Goal: Transaction & Acquisition: Purchase product/service

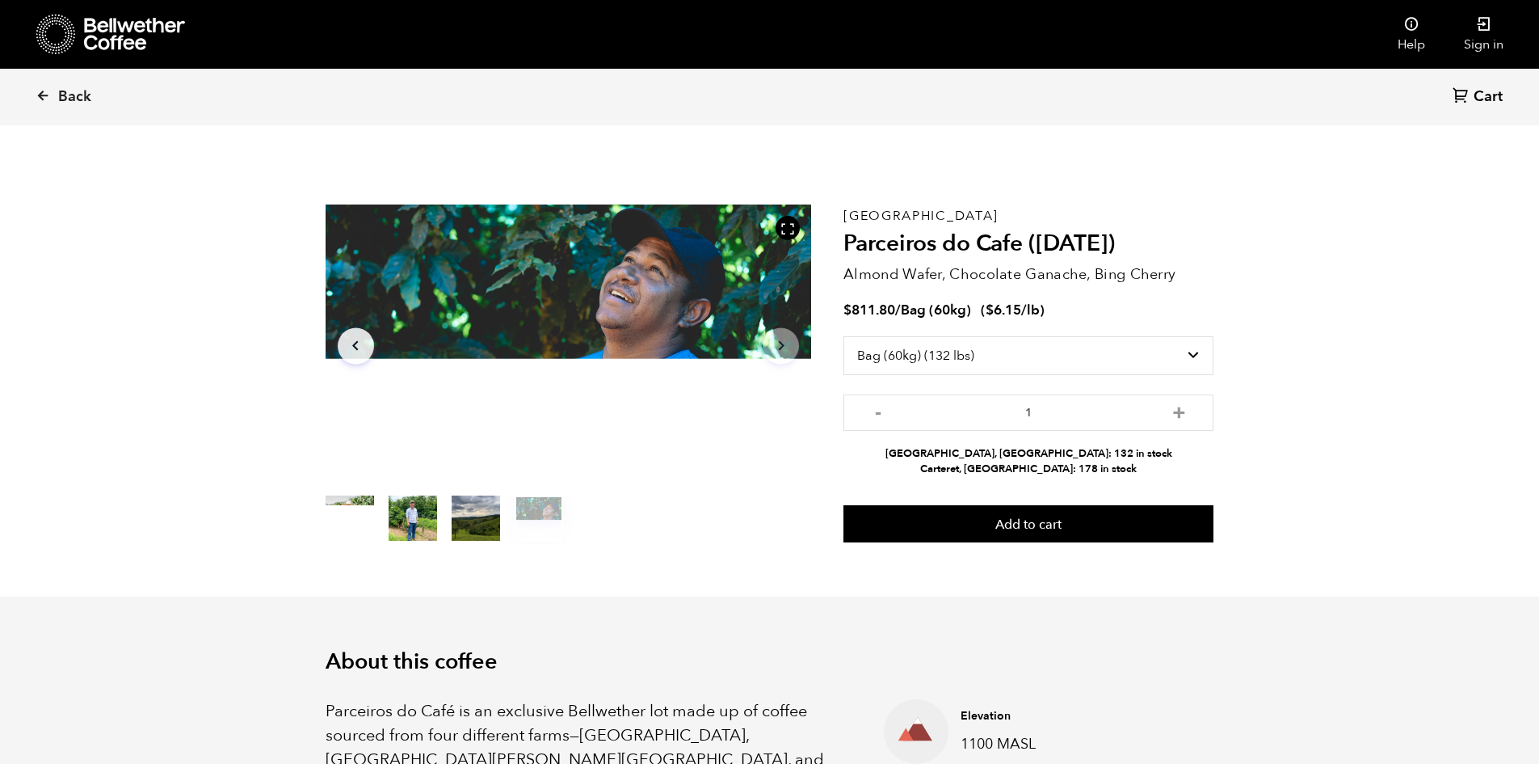
select select "bag-3"
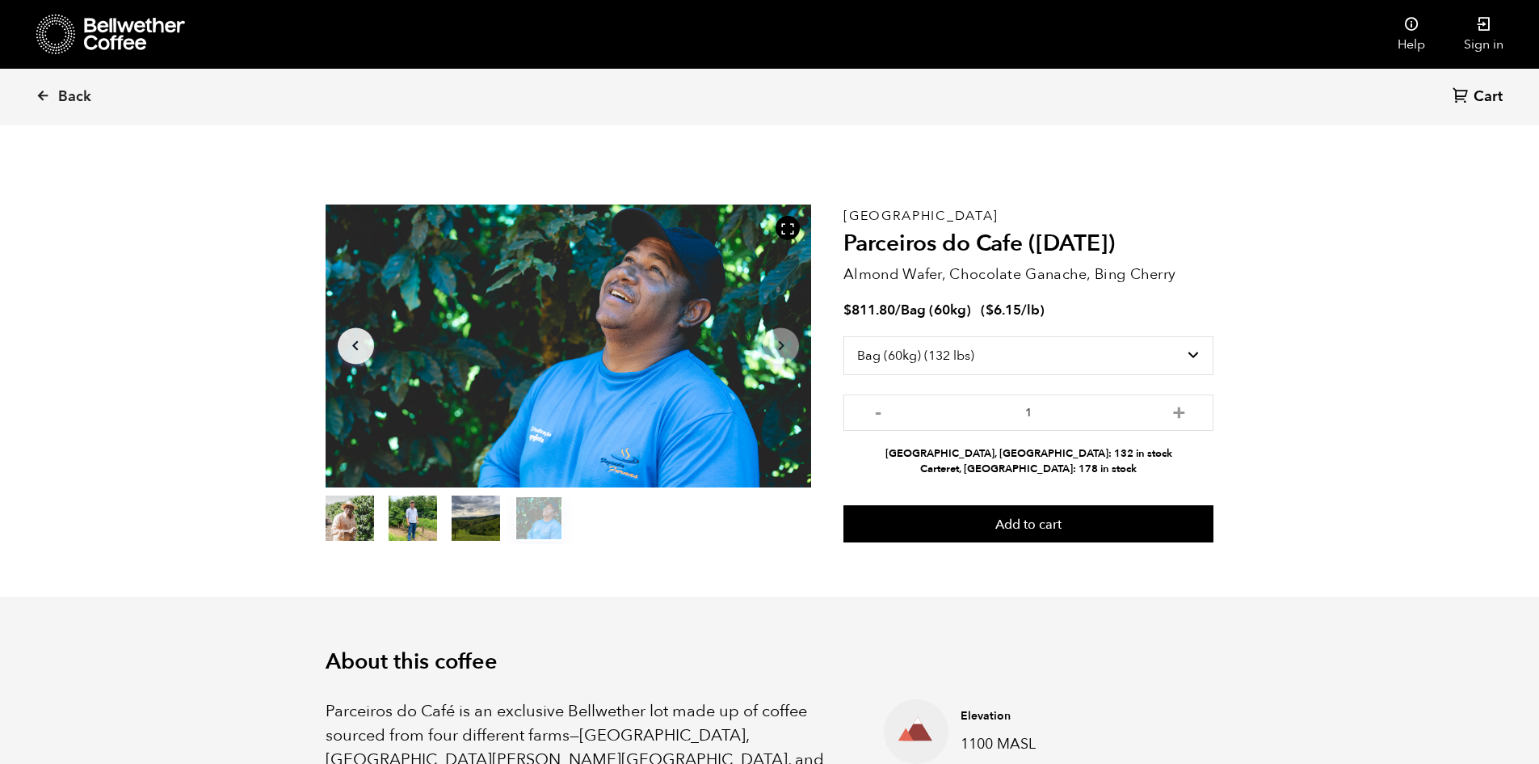
scroll to position [703, 861]
click at [462, 517] on button "item 2" at bounding box center [476, 521] width 48 height 45
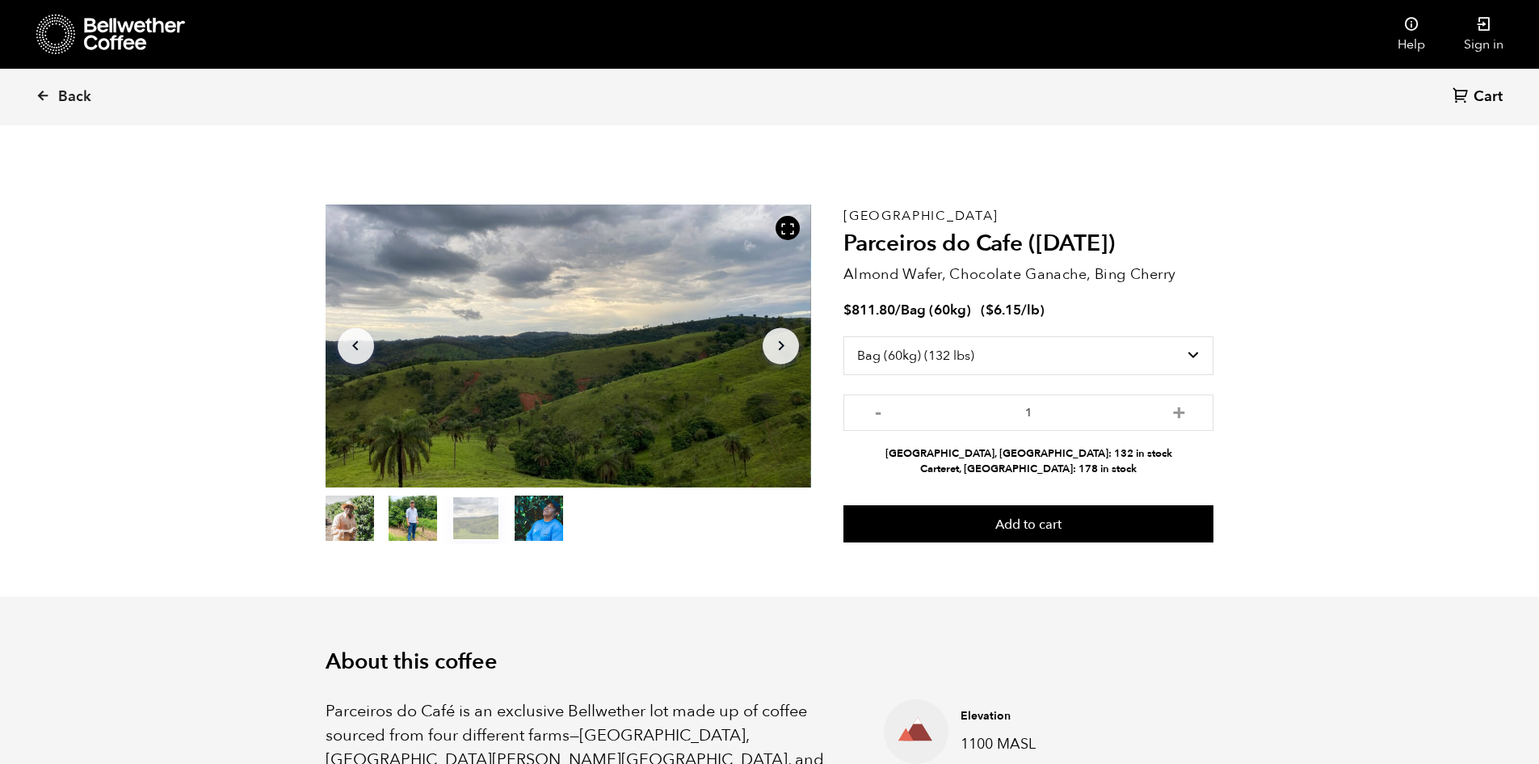
click at [413, 519] on button "item 1" at bounding box center [413, 521] width 48 height 45
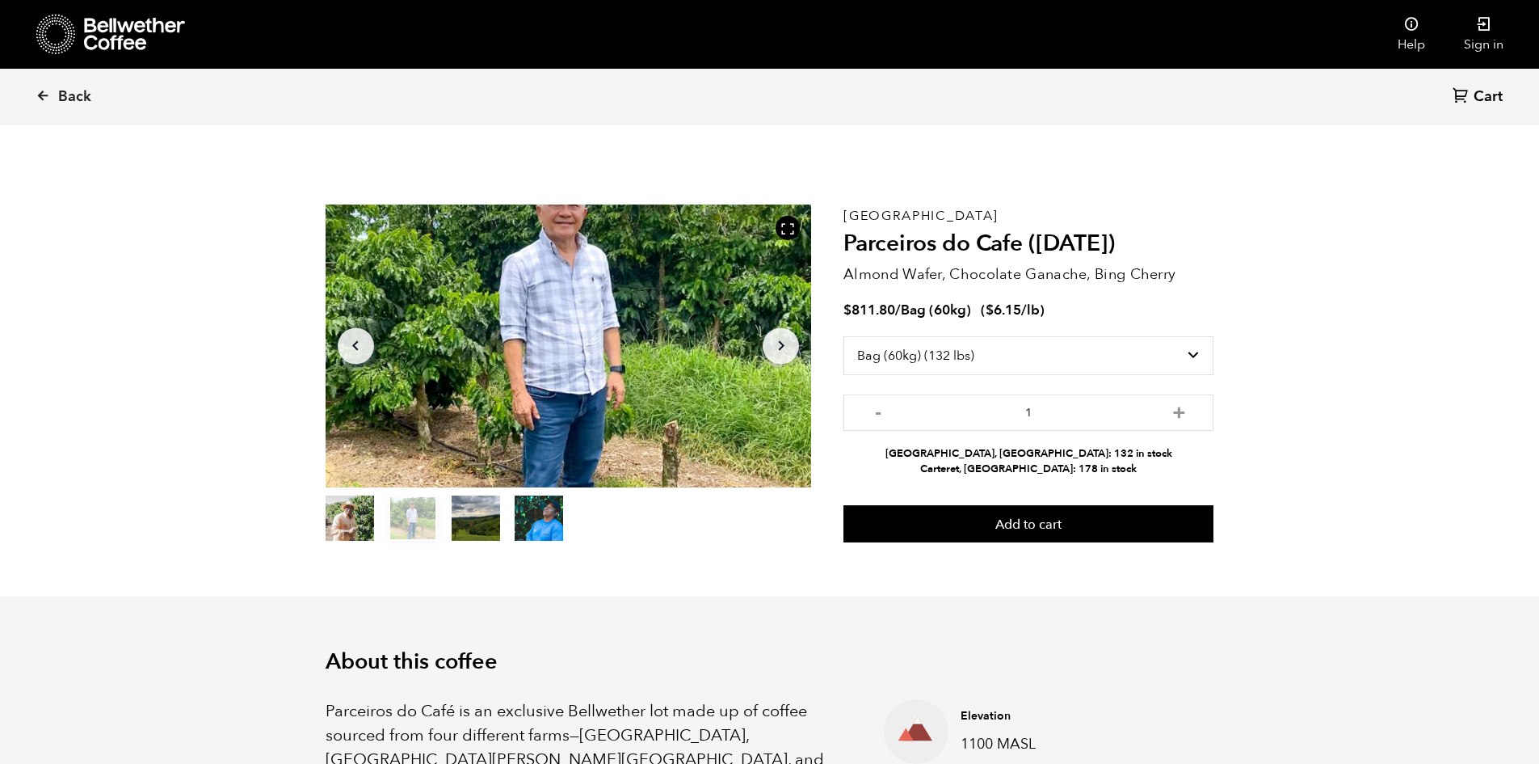
click at [355, 526] on button "item 0" at bounding box center [350, 521] width 48 height 45
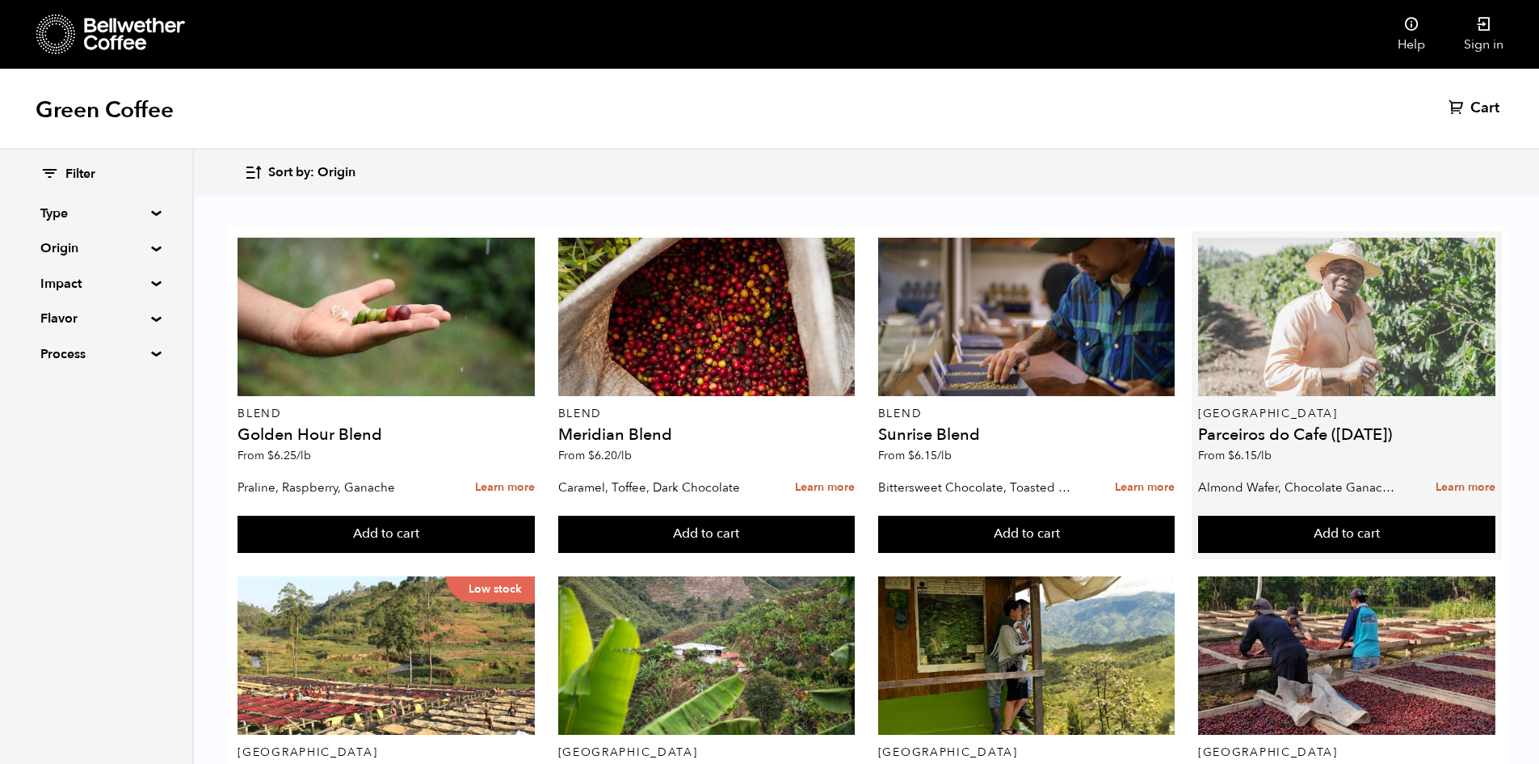
click at [1415, 379] on div at bounding box center [1346, 317] width 297 height 158
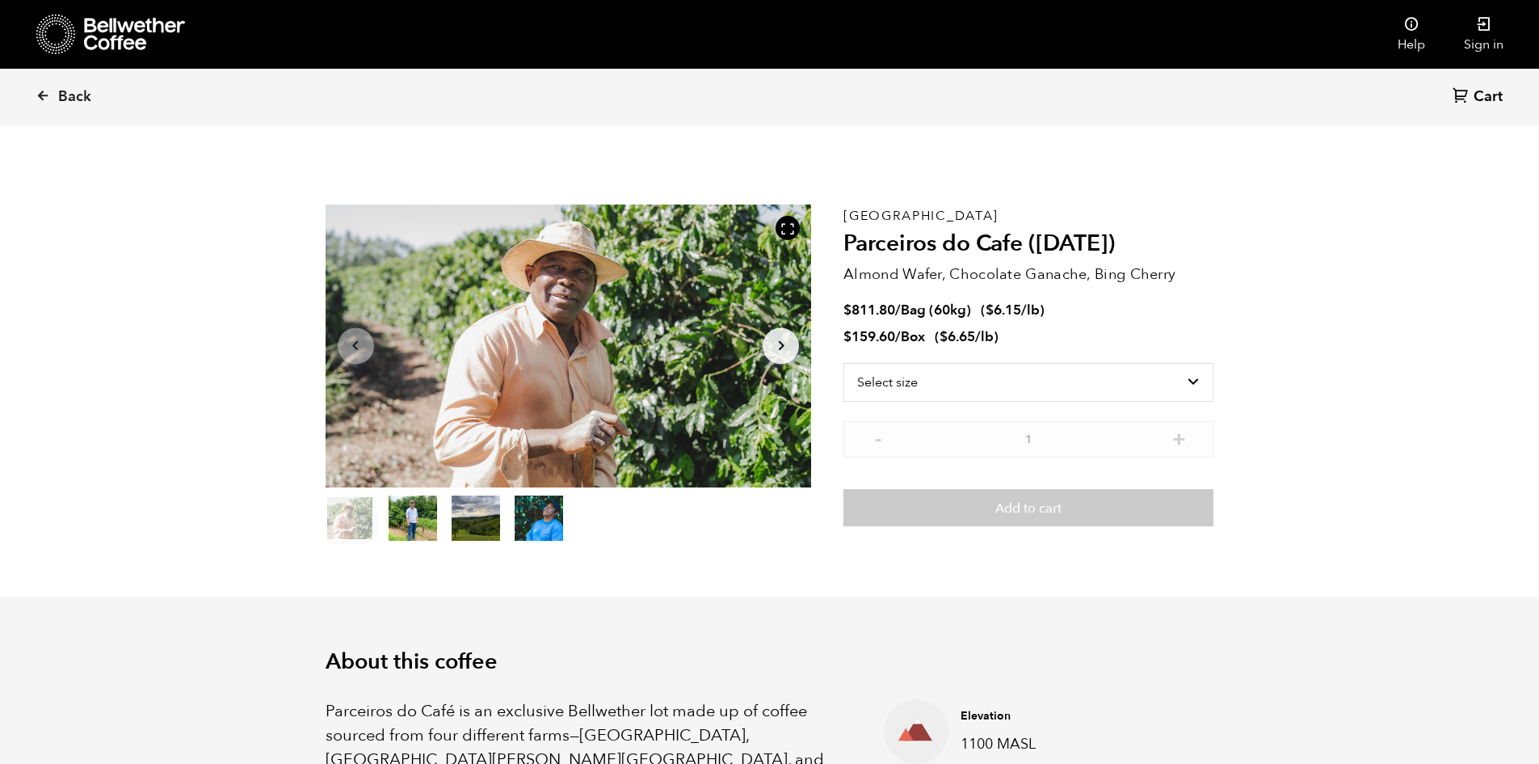
scroll to position [703, 861]
click at [1000, 395] on select "Select size Bag (60kg) (132 lbs) Box (24 lbs)" at bounding box center [1029, 382] width 370 height 39
click at [966, 392] on select "Select size Bag (60kg) (132 lbs) Box (24 lbs)" at bounding box center [1029, 382] width 370 height 39
select select "bag-3"
click at [844, 363] on select "Select size Bag (60kg) (132 lbs) Box (24 lbs)" at bounding box center [1029, 382] width 370 height 39
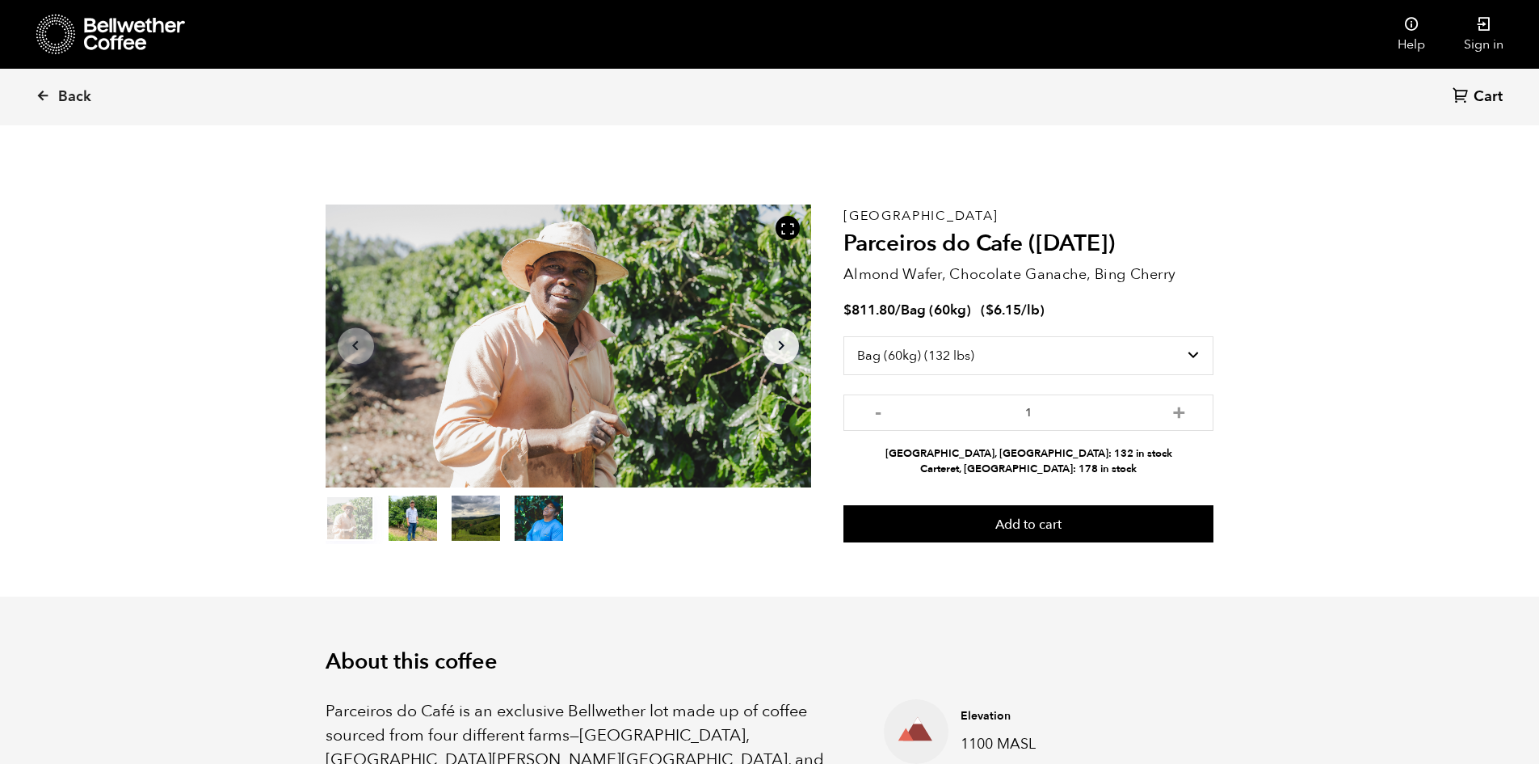
click at [791, 350] on button "Arrow Right" at bounding box center [781, 345] width 36 height 36
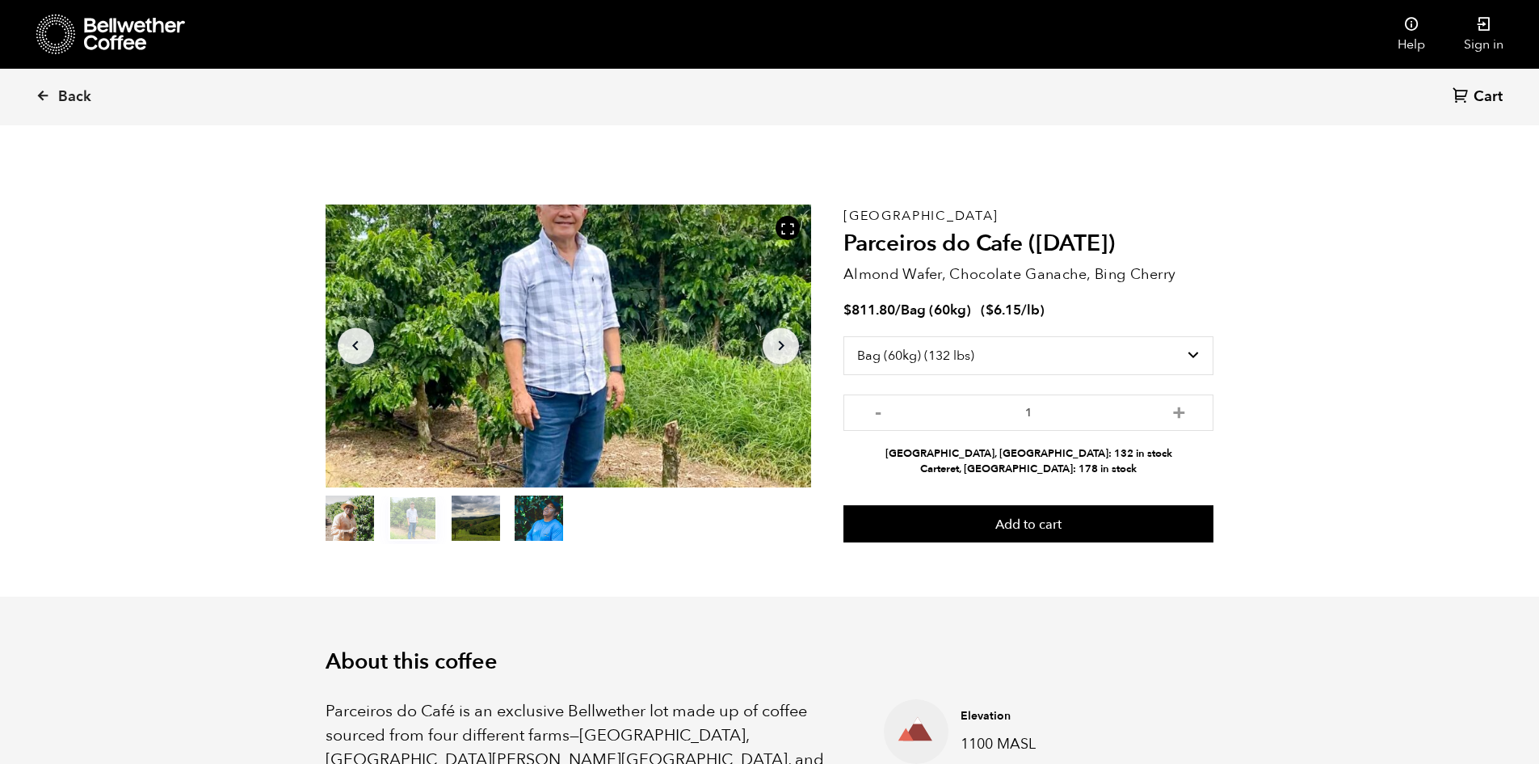
click at [780, 344] on icon "Arrow Right" at bounding box center [781, 345] width 19 height 19
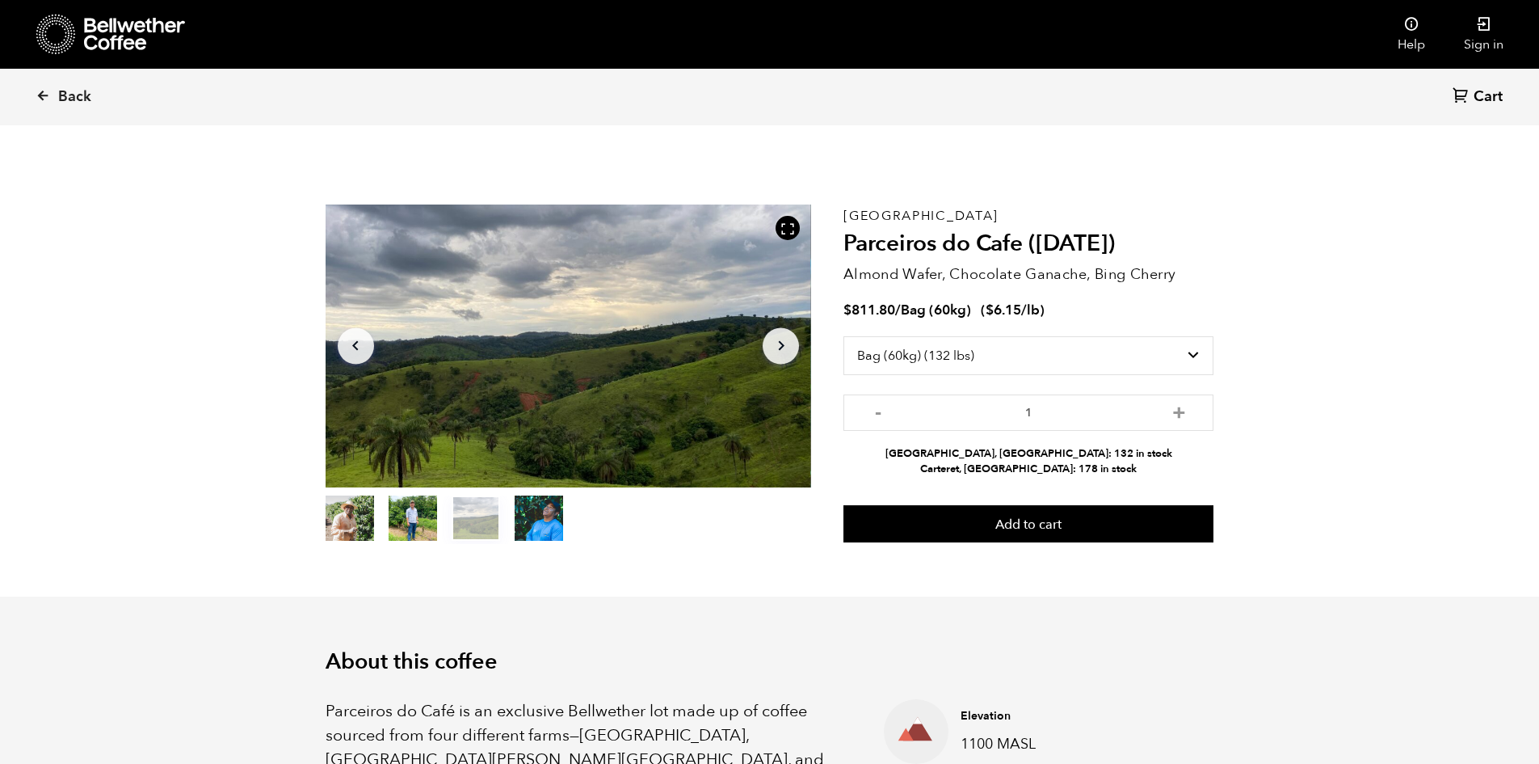
click at [778, 343] on icon "Arrow Right" at bounding box center [781, 345] width 19 height 19
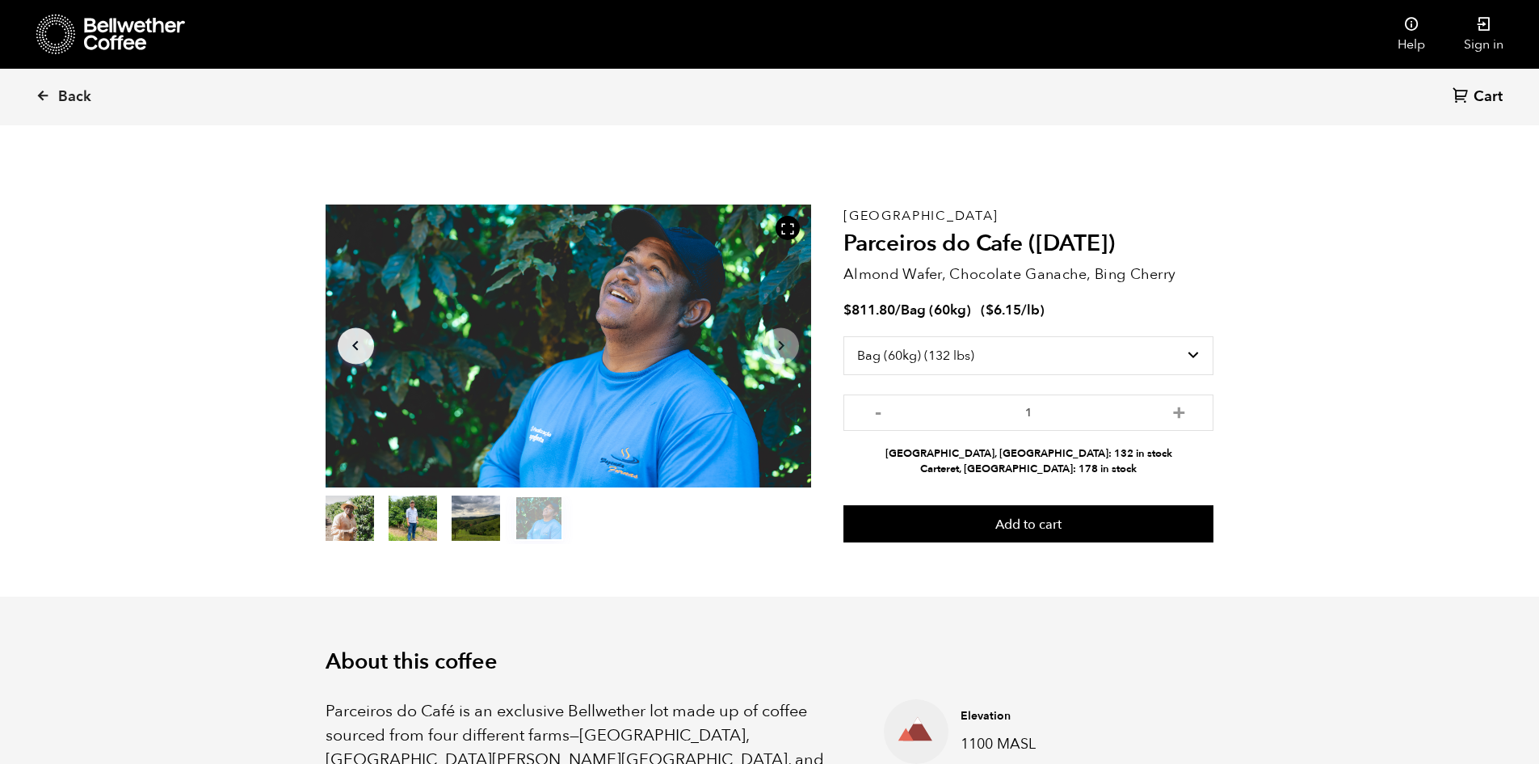
click at [777, 343] on icon "Arrow Right" at bounding box center [781, 345] width 19 height 19
click at [368, 349] on button "Arrow Left" at bounding box center [356, 345] width 36 height 36
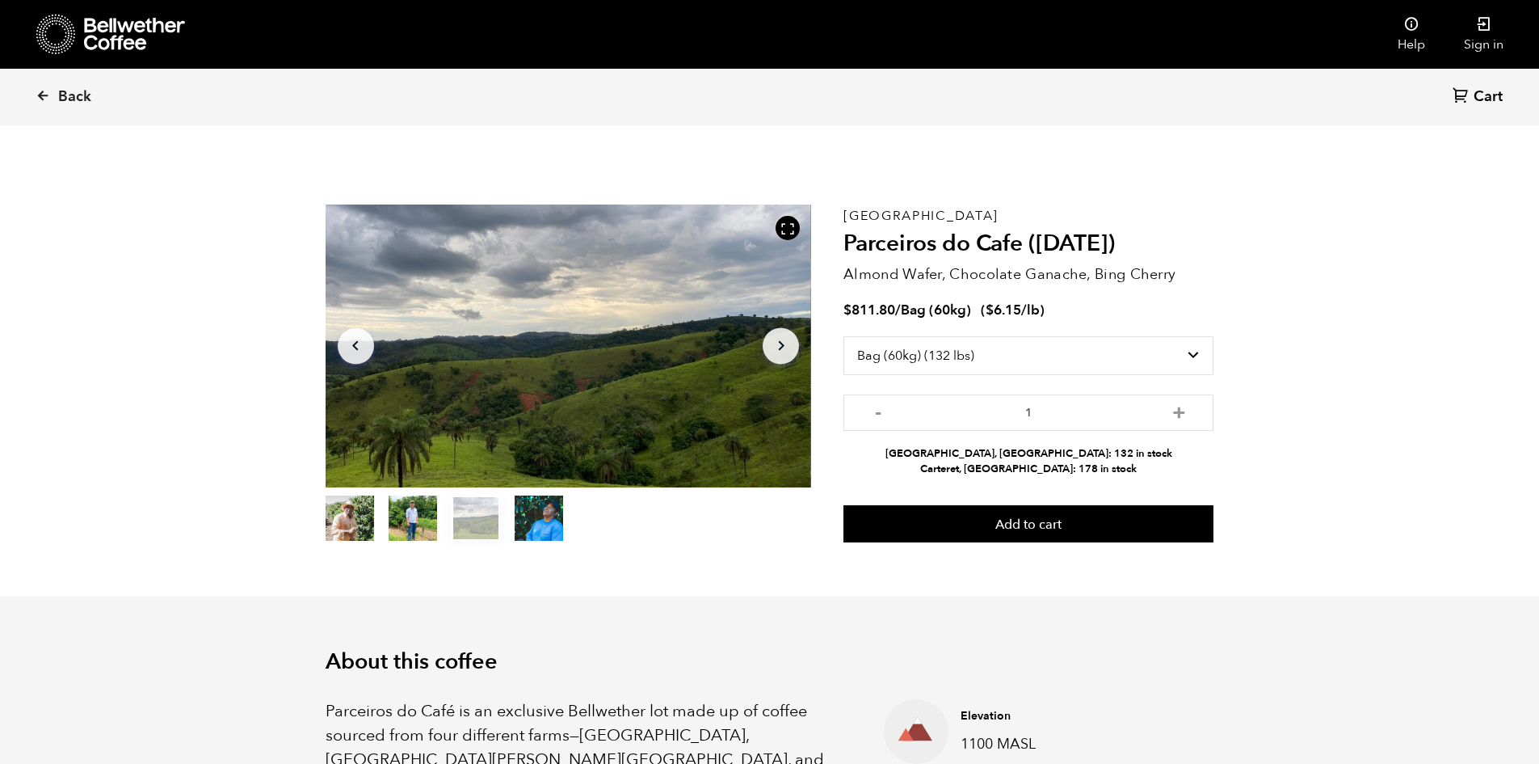
click at [368, 349] on button "Arrow Left" at bounding box center [356, 345] width 36 height 36
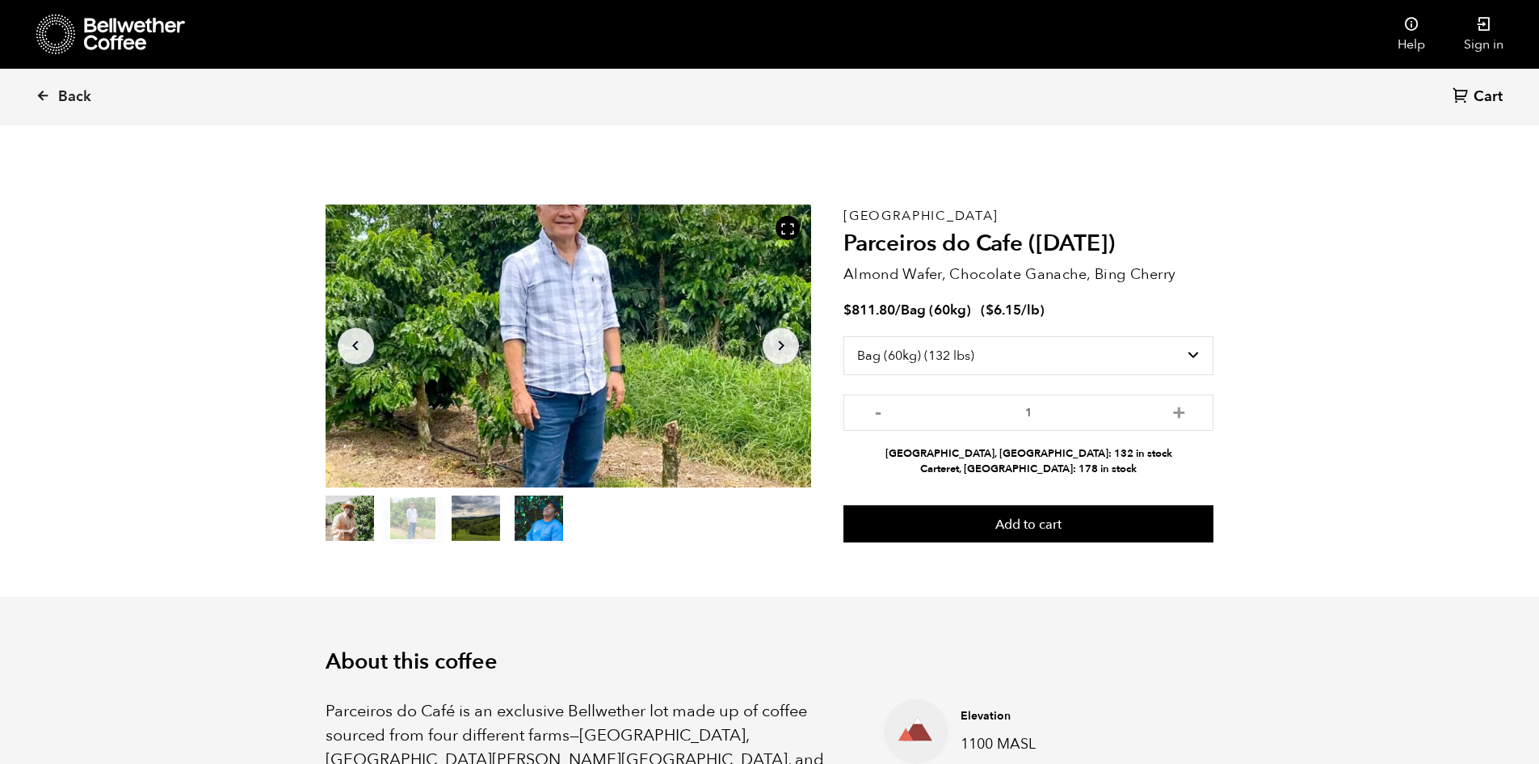
click at [368, 349] on button "Arrow Left" at bounding box center [356, 345] width 36 height 36
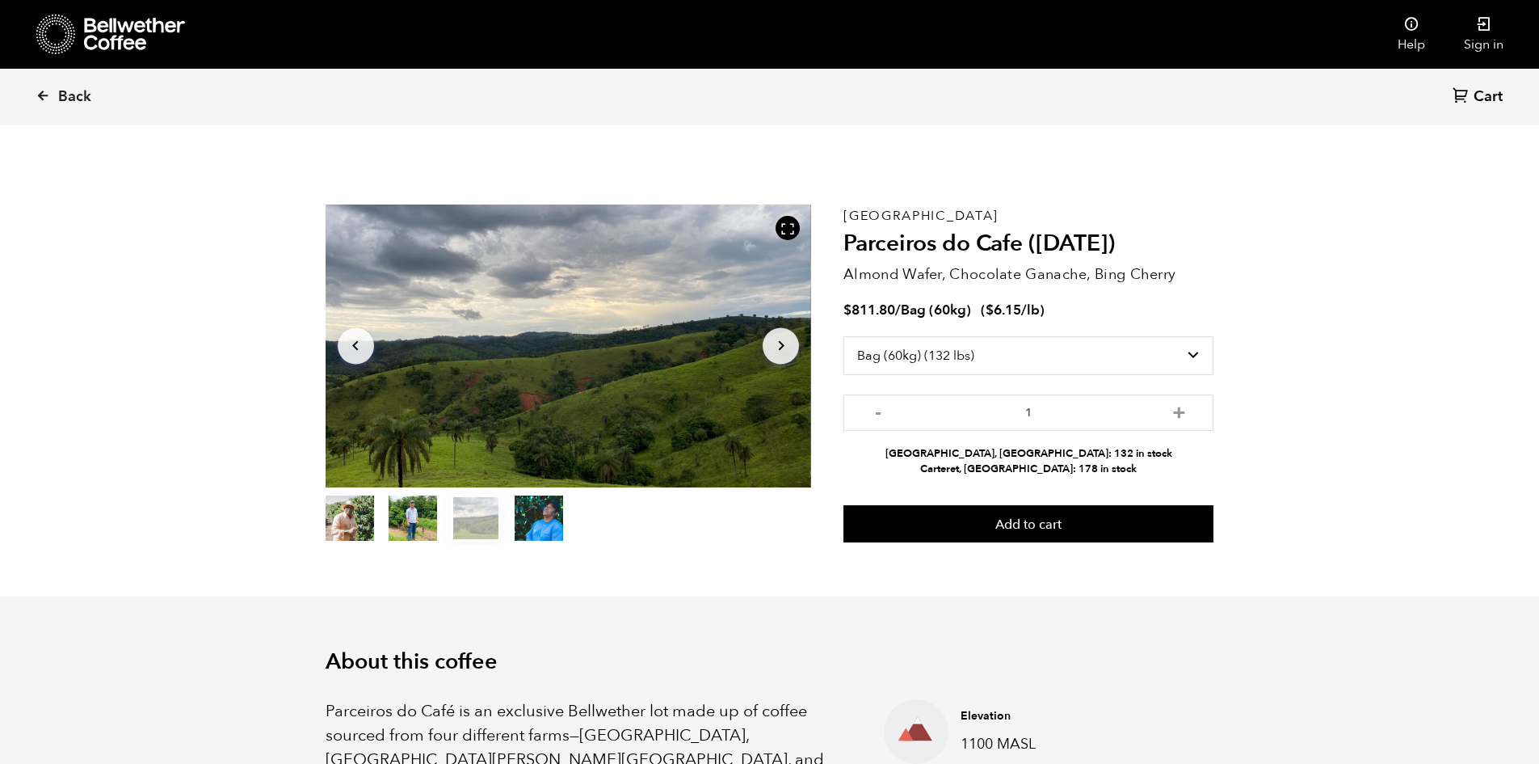
click at [368, 349] on button "Arrow Left" at bounding box center [356, 345] width 36 height 36
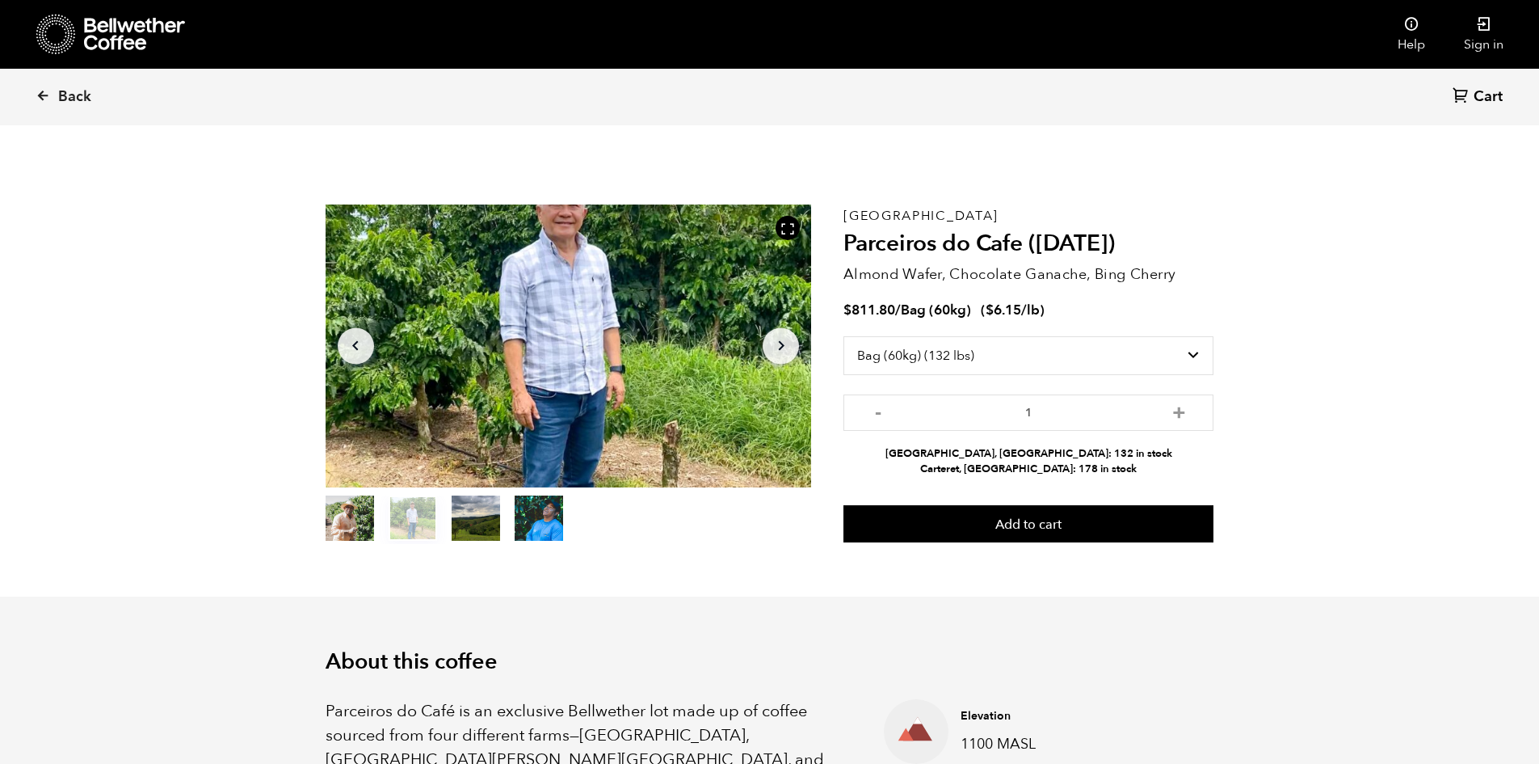
click at [368, 349] on button "Arrow Left" at bounding box center [356, 345] width 36 height 36
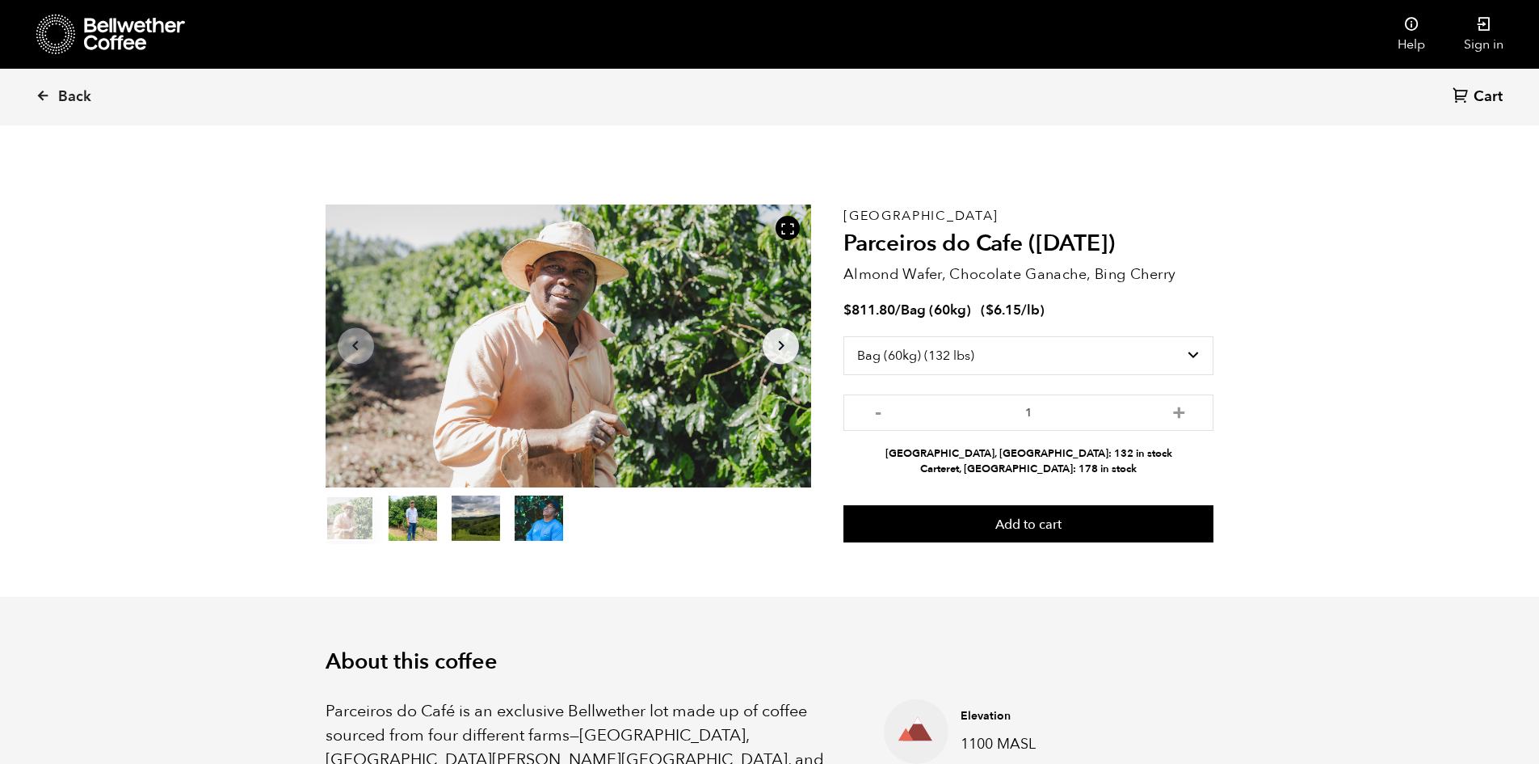
click at [410, 530] on button "item 1" at bounding box center [413, 521] width 48 height 45
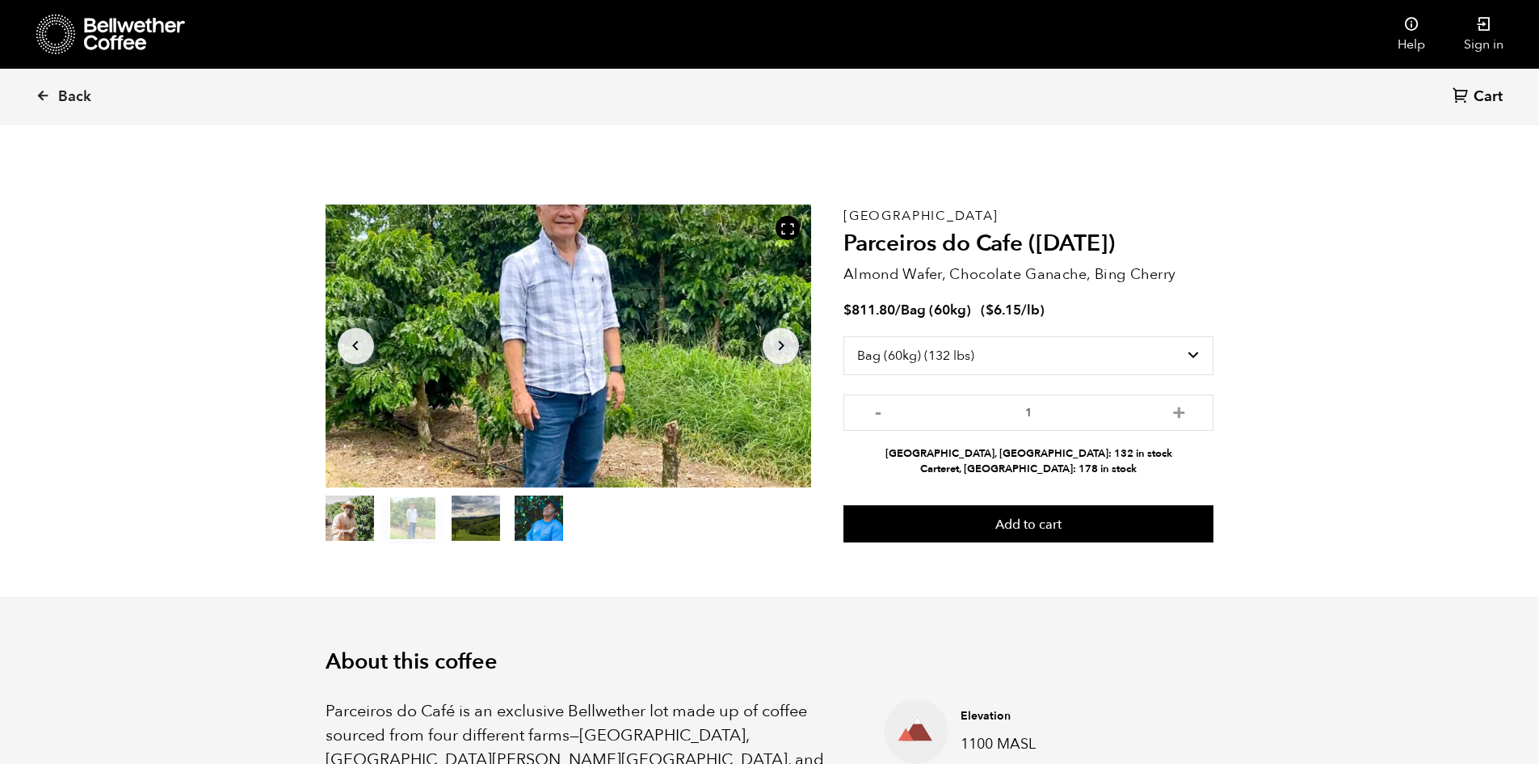
click at [378, 524] on ol "item 0 item 1 item 2 item 3" at bounding box center [445, 521] width 238 height 45
click at [363, 520] on button "item 0" at bounding box center [350, 521] width 48 height 45
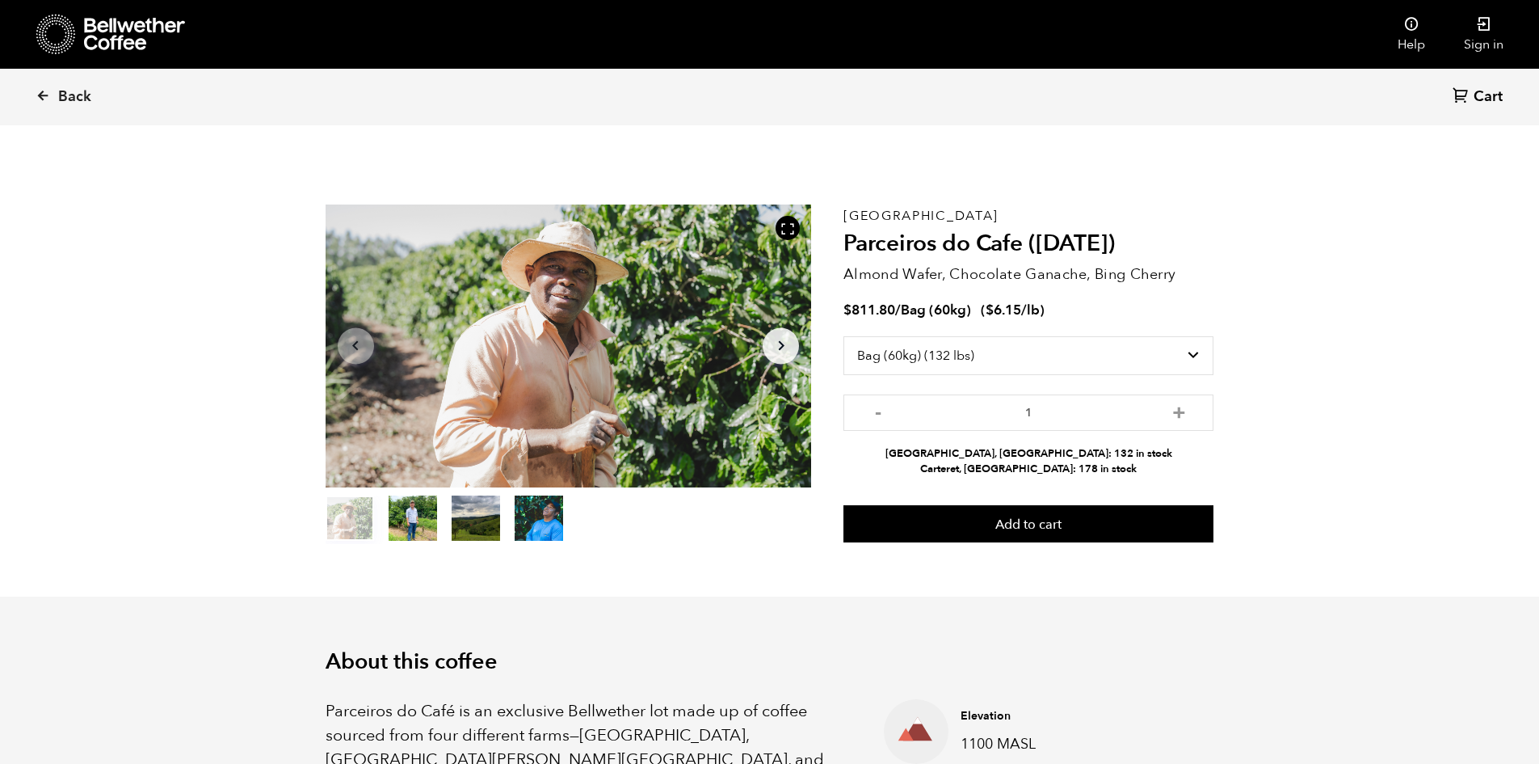
click at [406, 518] on button "item 1" at bounding box center [413, 521] width 48 height 45
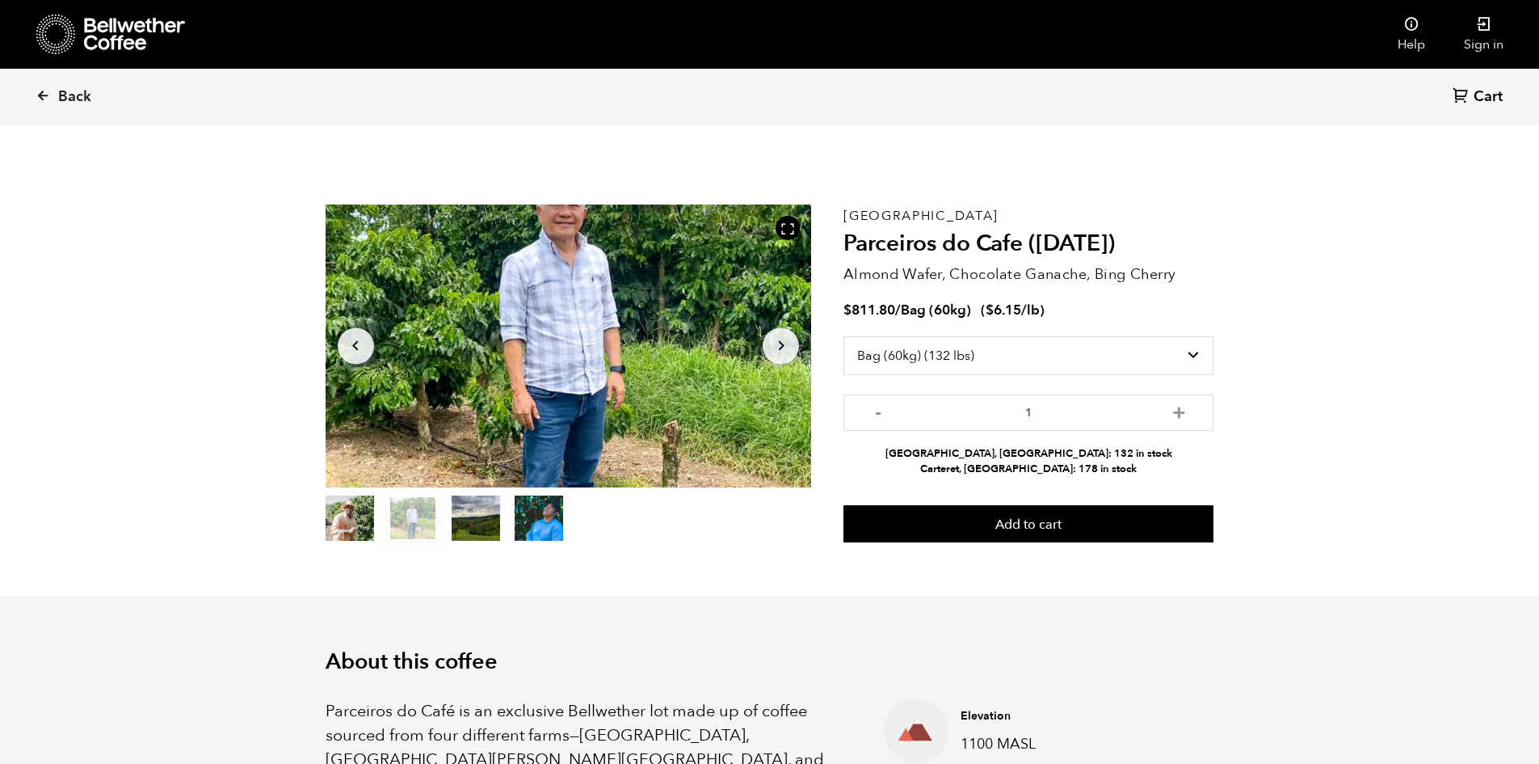
click at [489, 520] on button "item 2" at bounding box center [476, 521] width 48 height 45
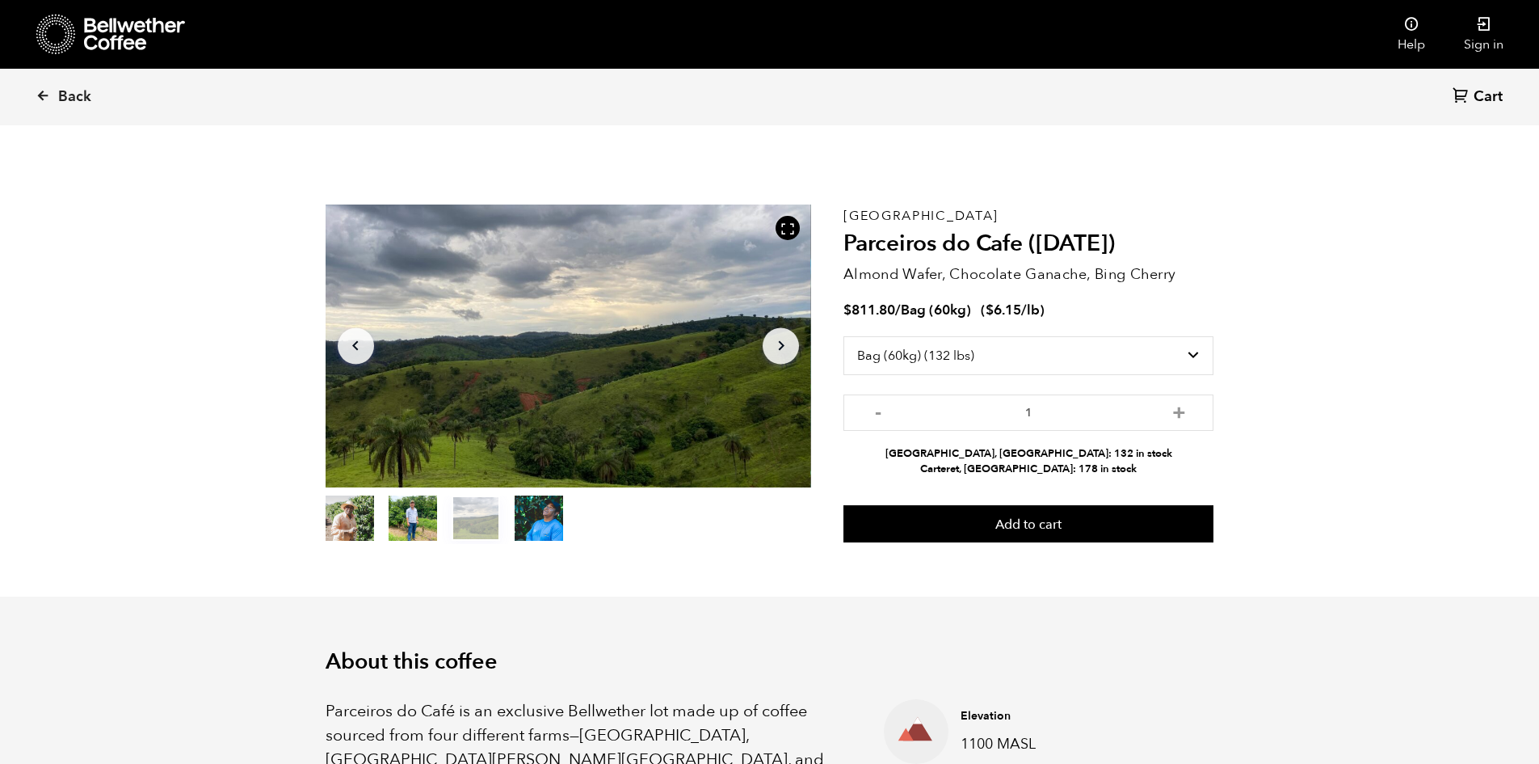
click at [552, 541] on button "item 3" at bounding box center [539, 521] width 48 height 45
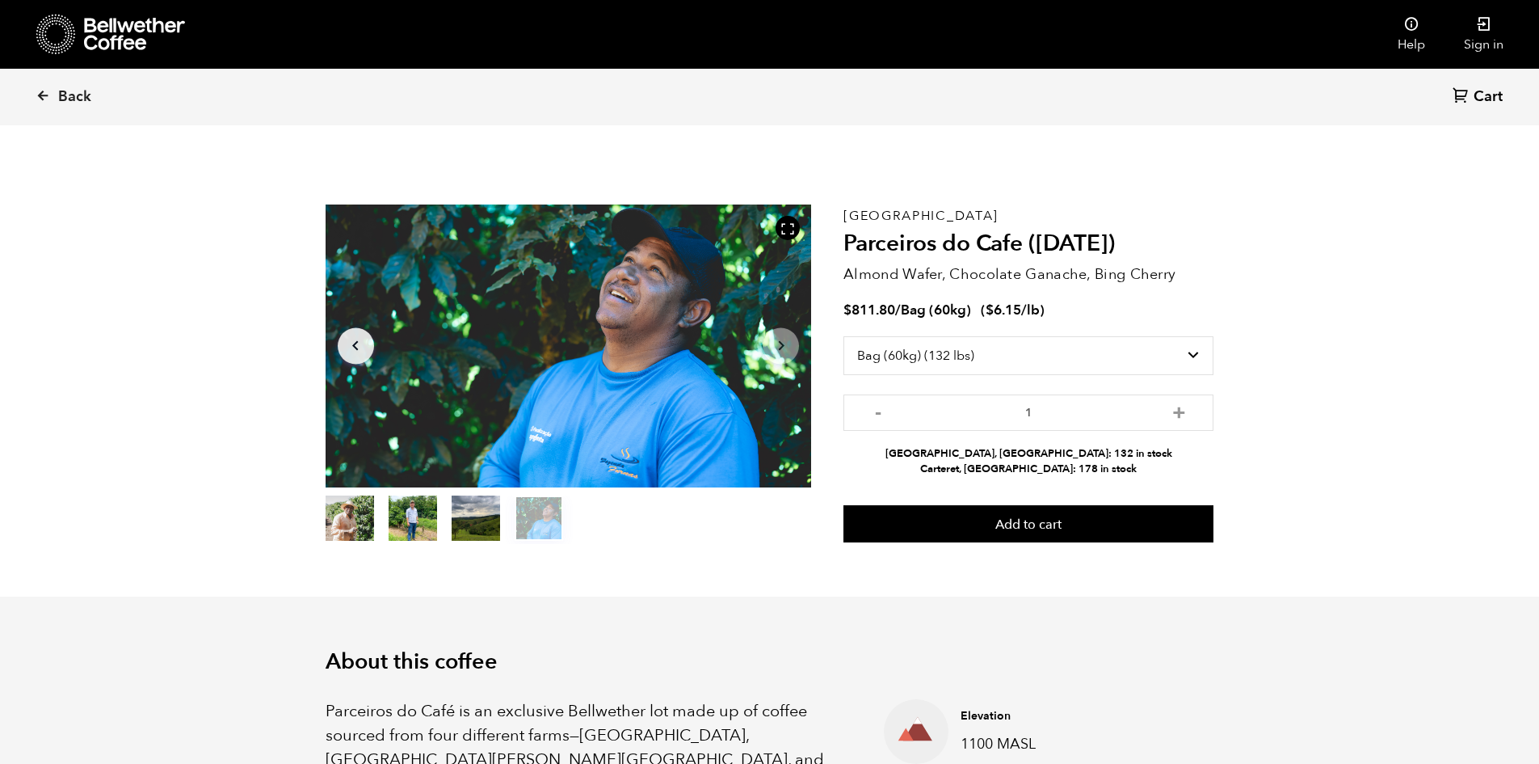
click at [458, 520] on button "item 2" at bounding box center [476, 521] width 48 height 45
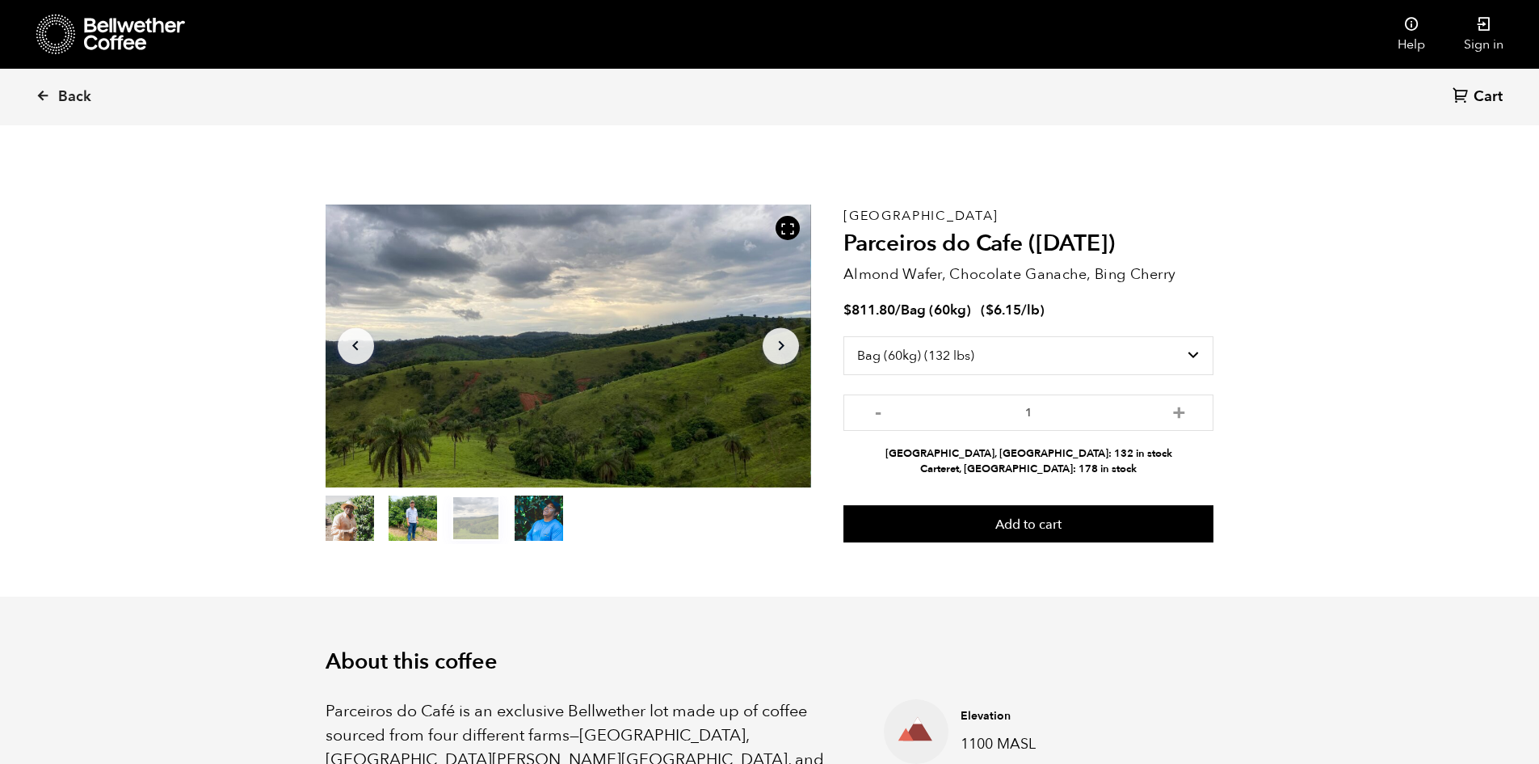
click at [435, 525] on button "item 1" at bounding box center [413, 521] width 48 height 45
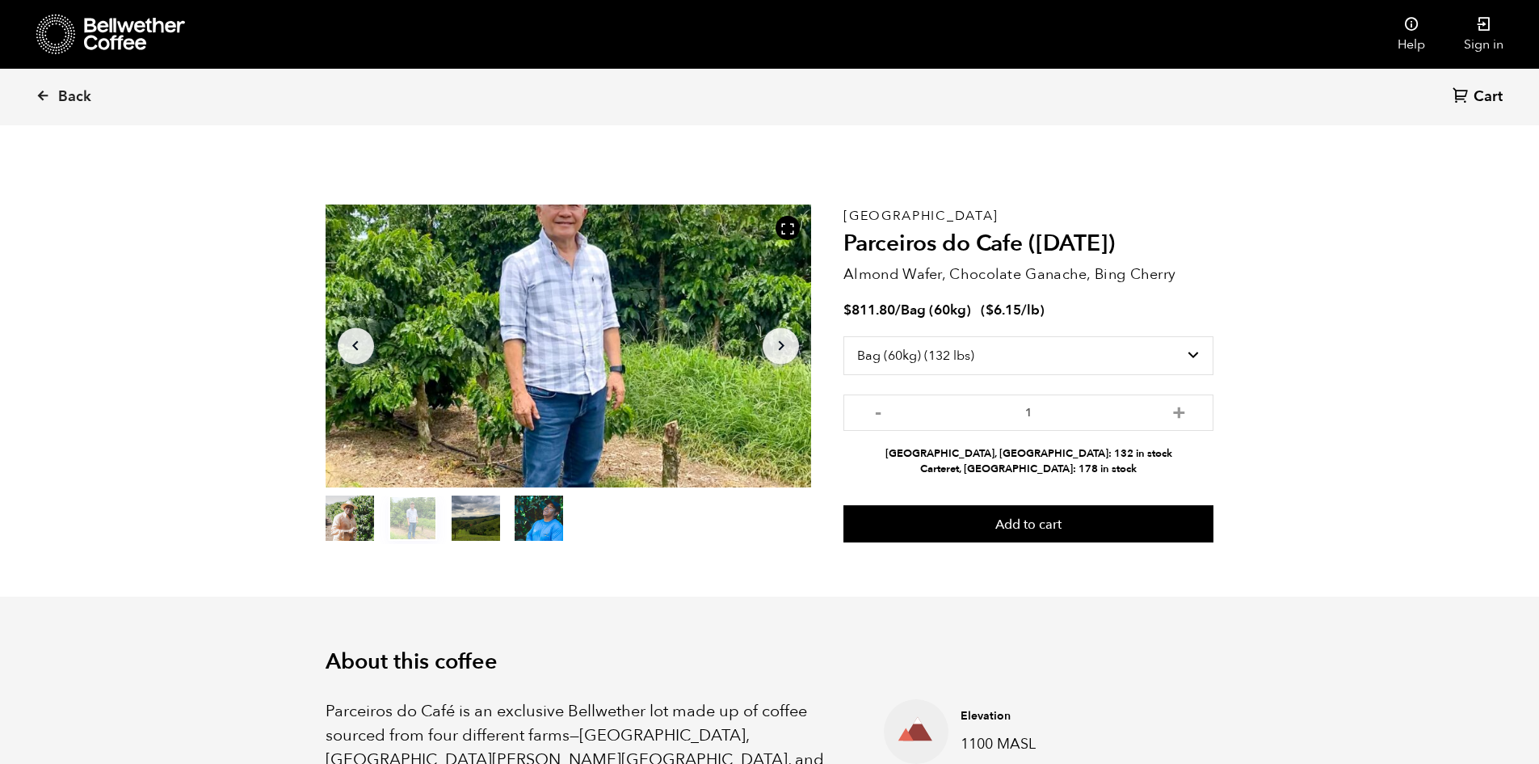
click at [339, 532] on button "item 0" at bounding box center [350, 521] width 48 height 45
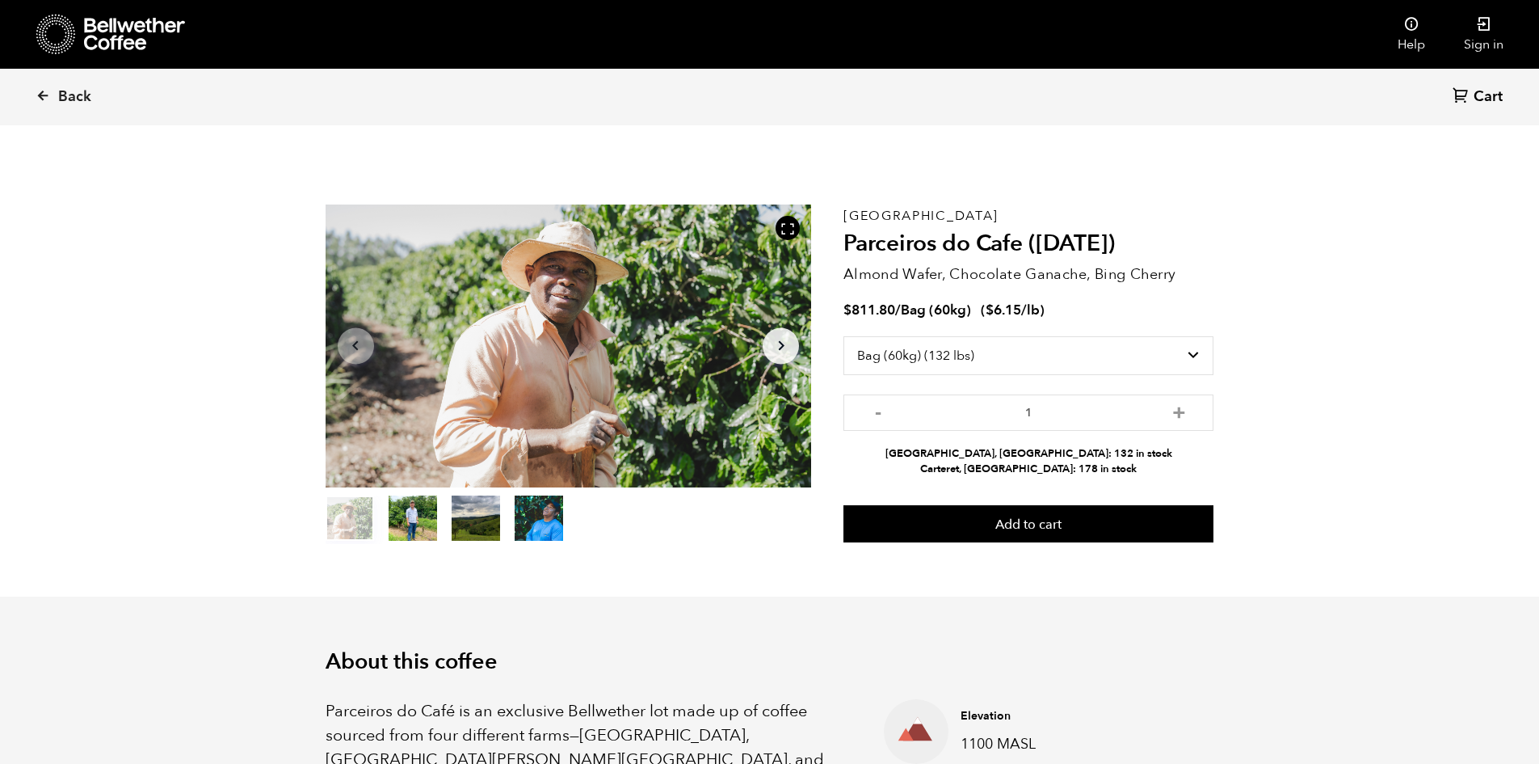
click at [416, 523] on button "item 1" at bounding box center [413, 521] width 48 height 45
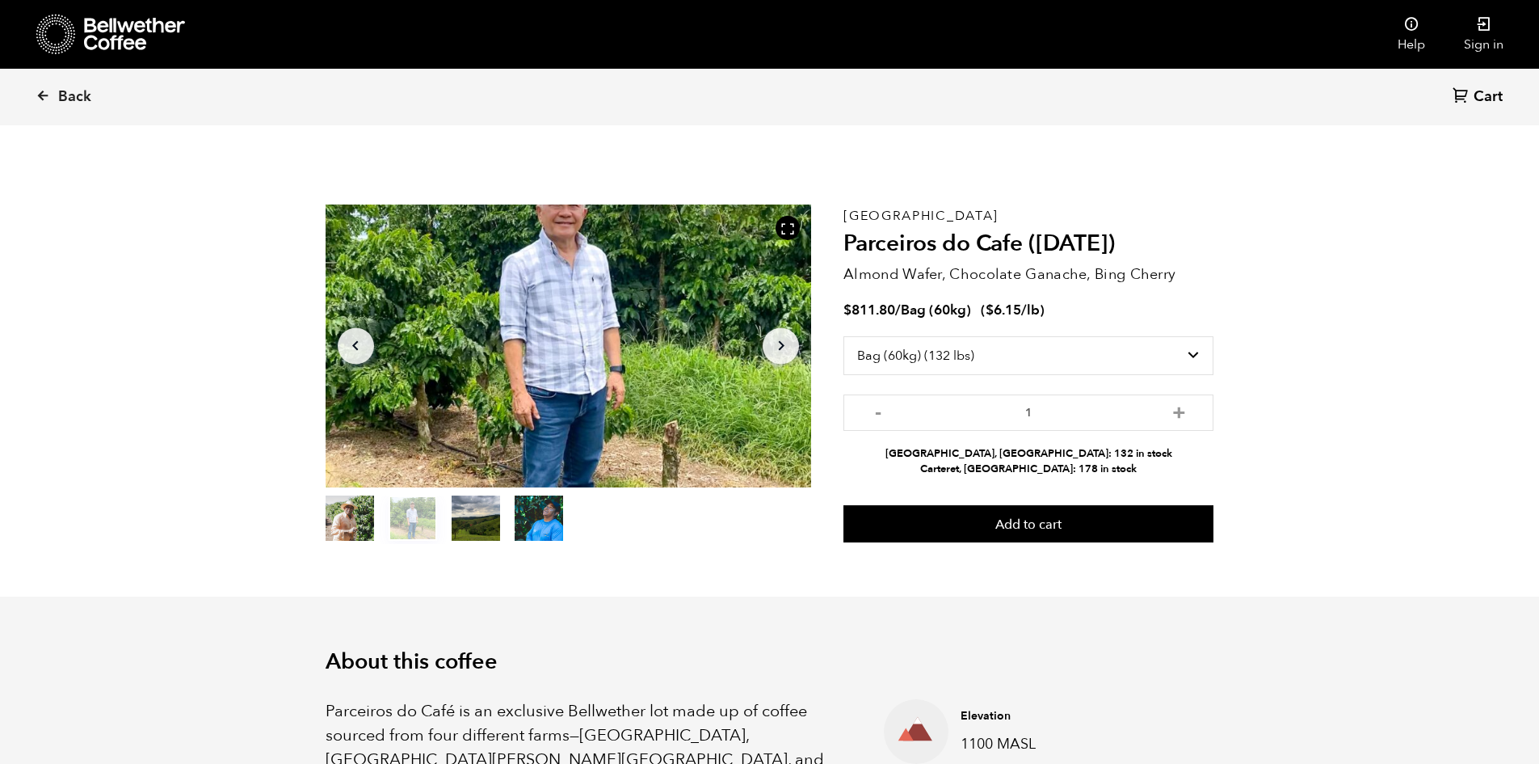
click at [476, 526] on button "item 2" at bounding box center [476, 521] width 48 height 45
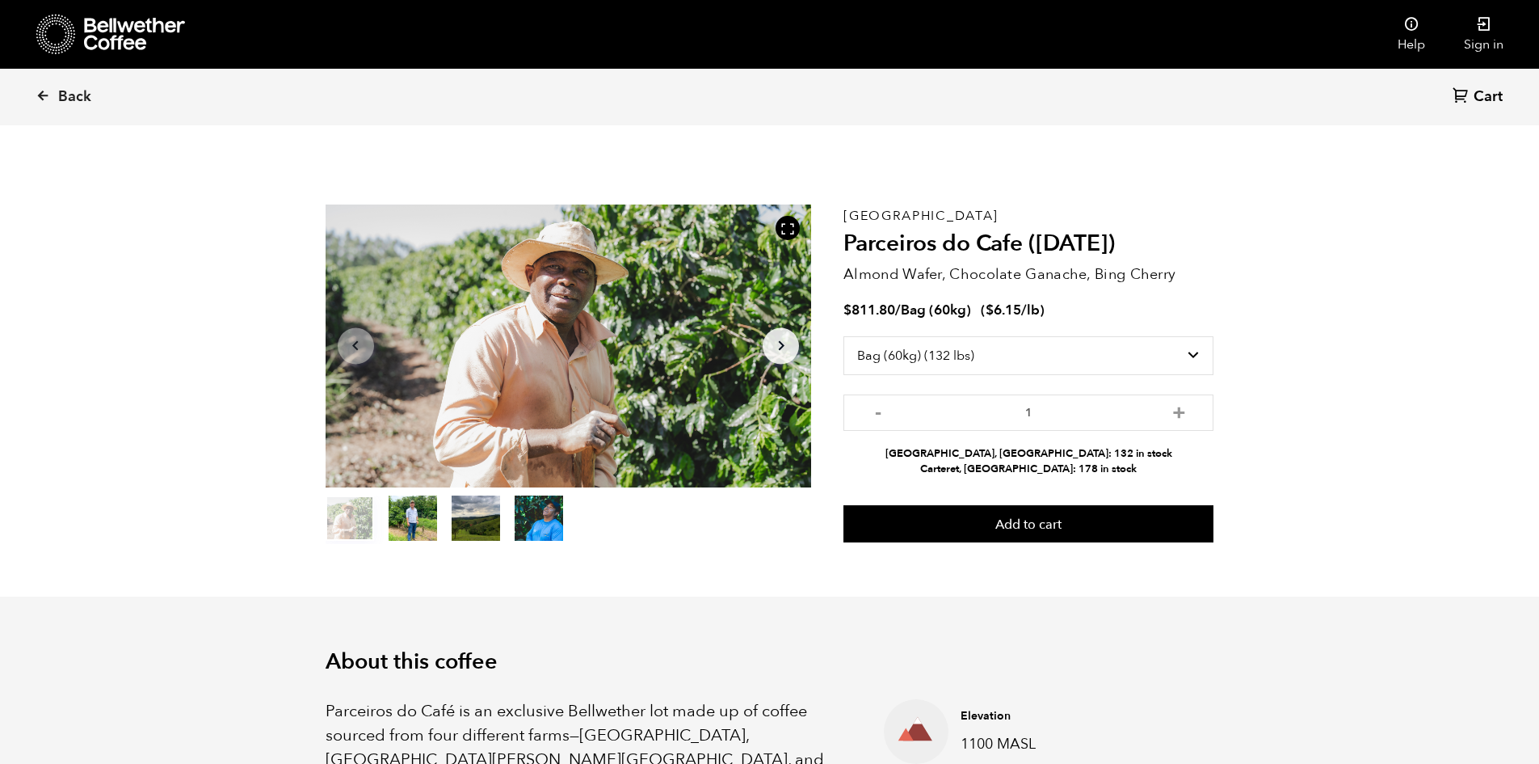
click at [530, 526] on button "item 3" at bounding box center [539, 521] width 48 height 45
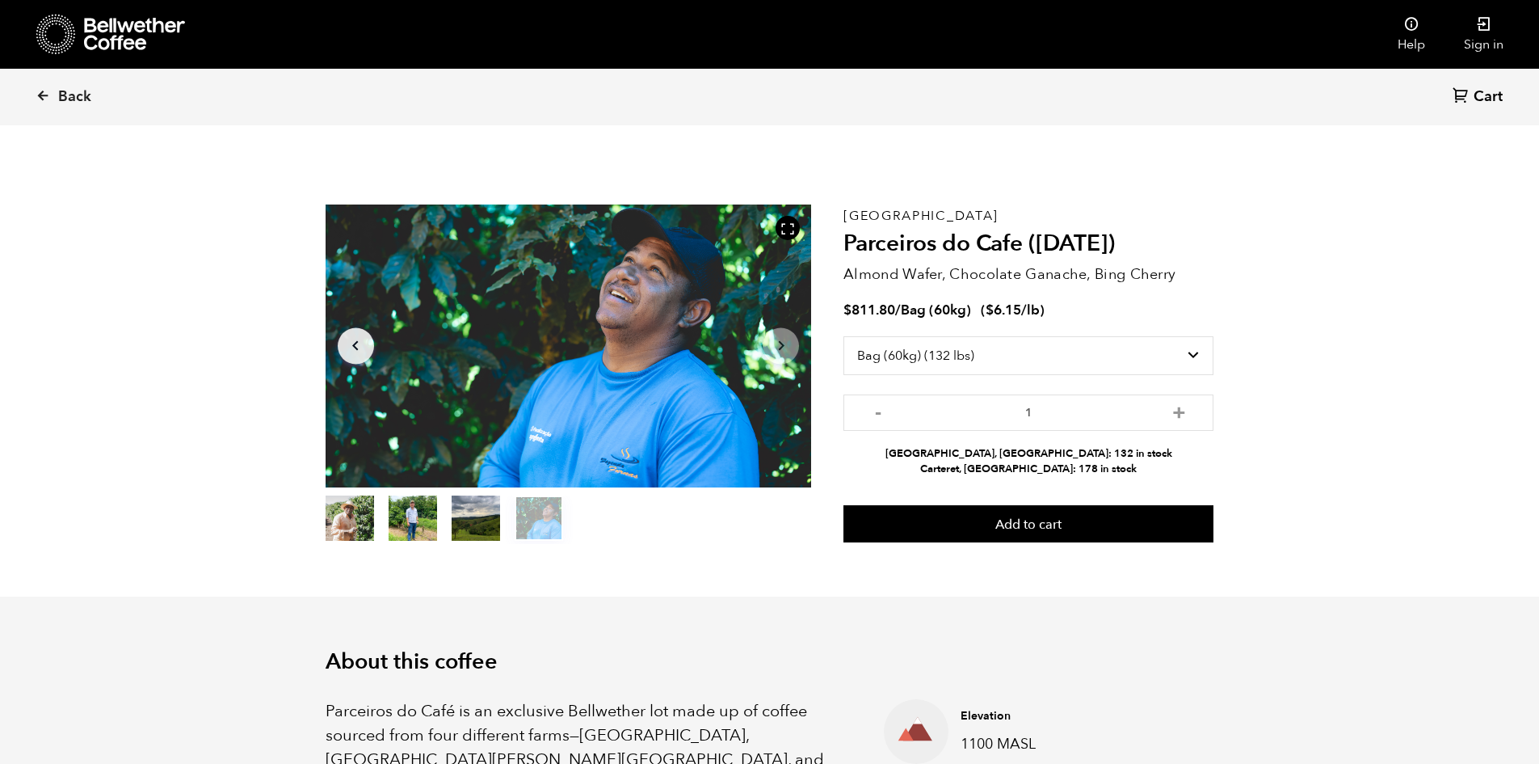
click at [356, 344] on icon "Arrow Left" at bounding box center [355, 345] width 19 height 19
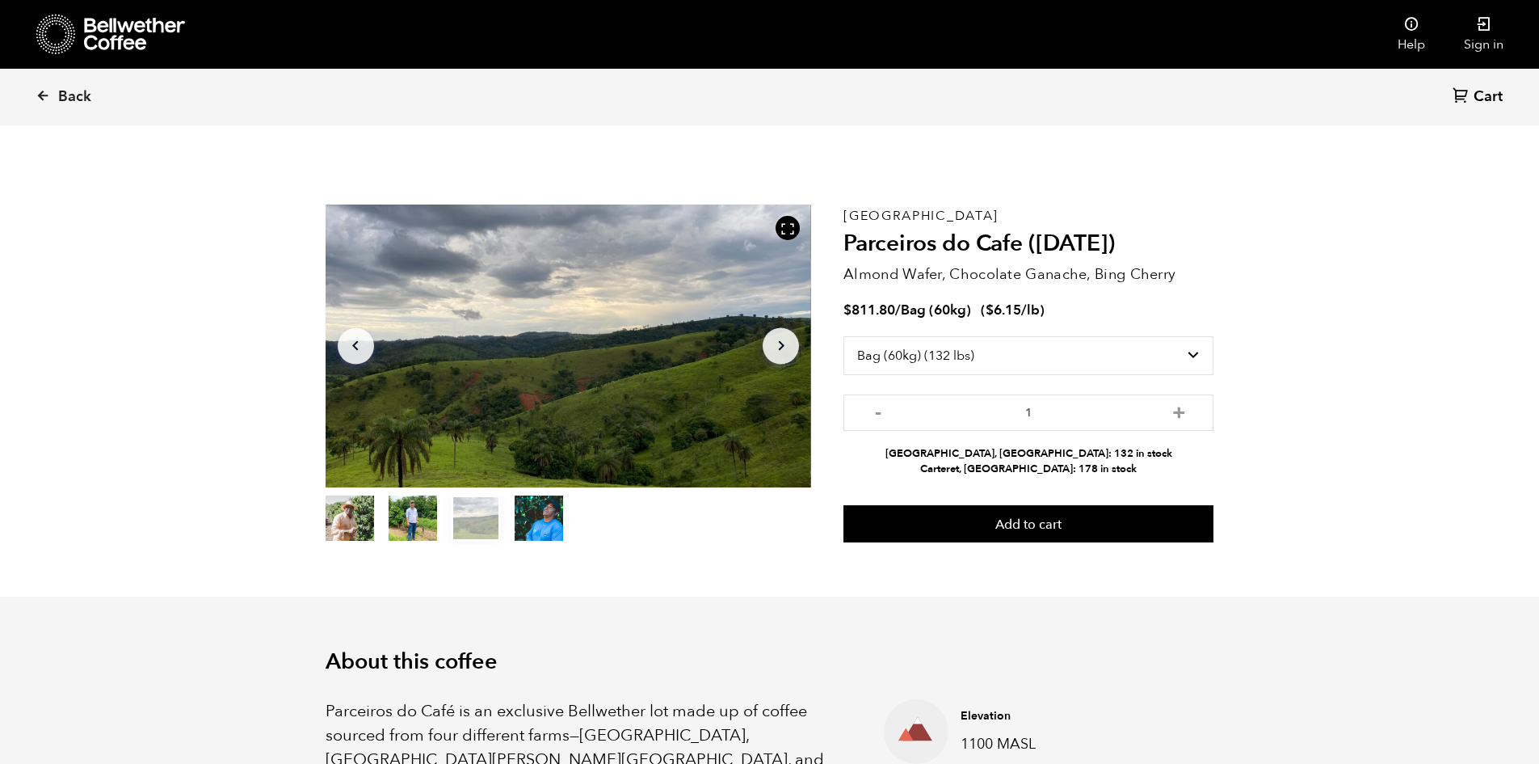
click at [354, 347] on icon "Arrow Left" at bounding box center [355, 345] width 19 height 19
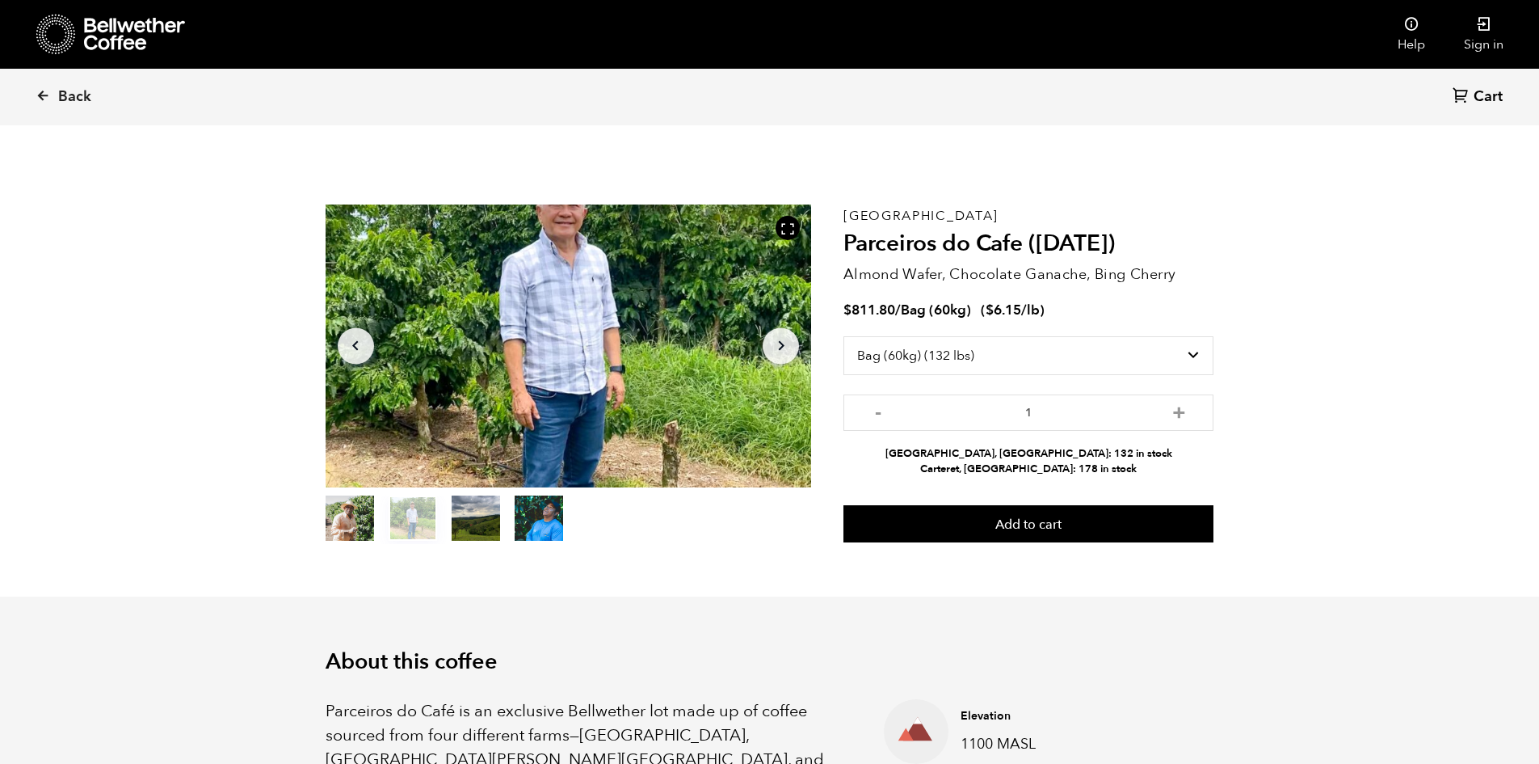
click at [354, 347] on icon "Arrow Left" at bounding box center [355, 345] width 19 height 19
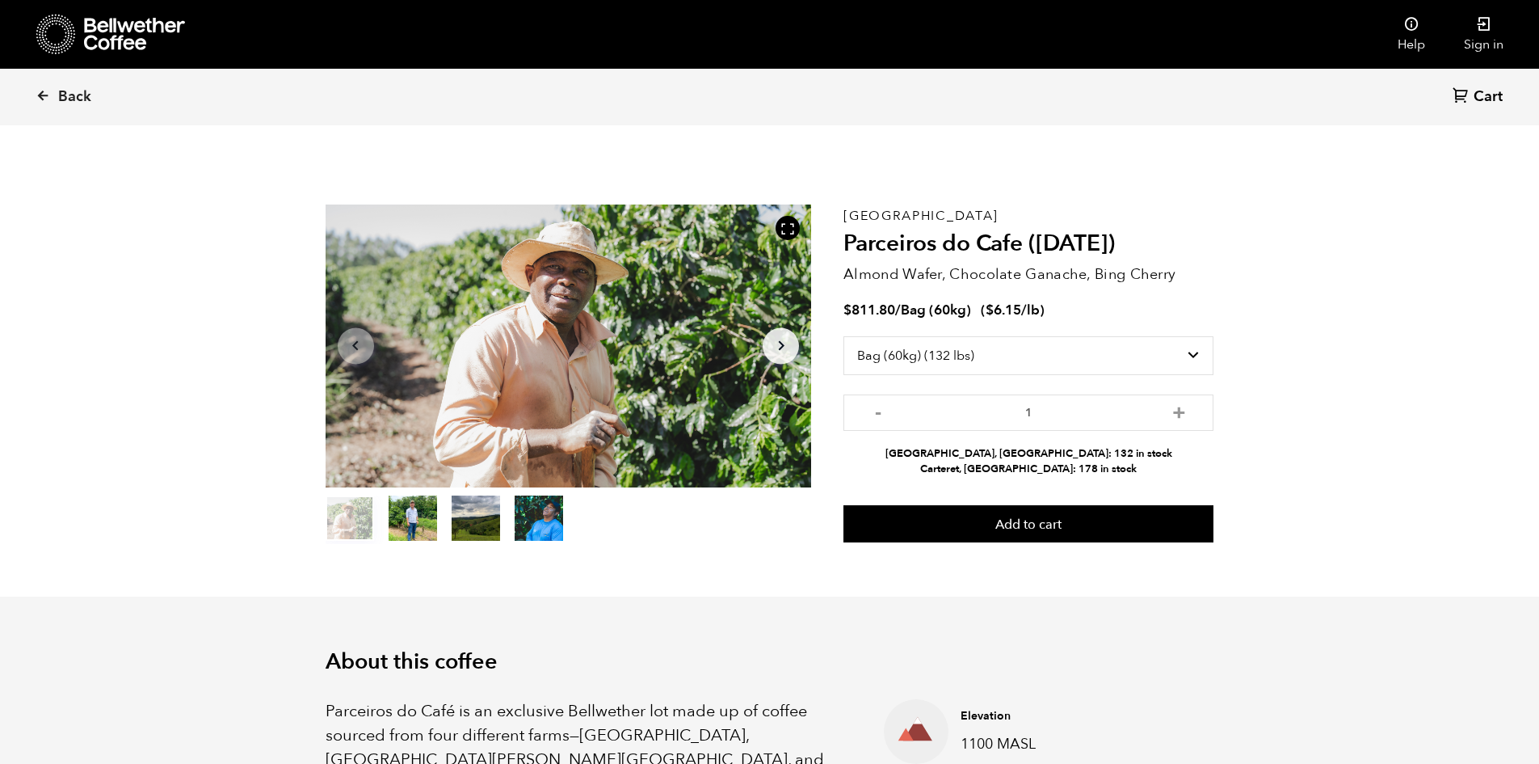
click at [780, 337] on icon "Arrow Right" at bounding box center [781, 345] width 19 height 19
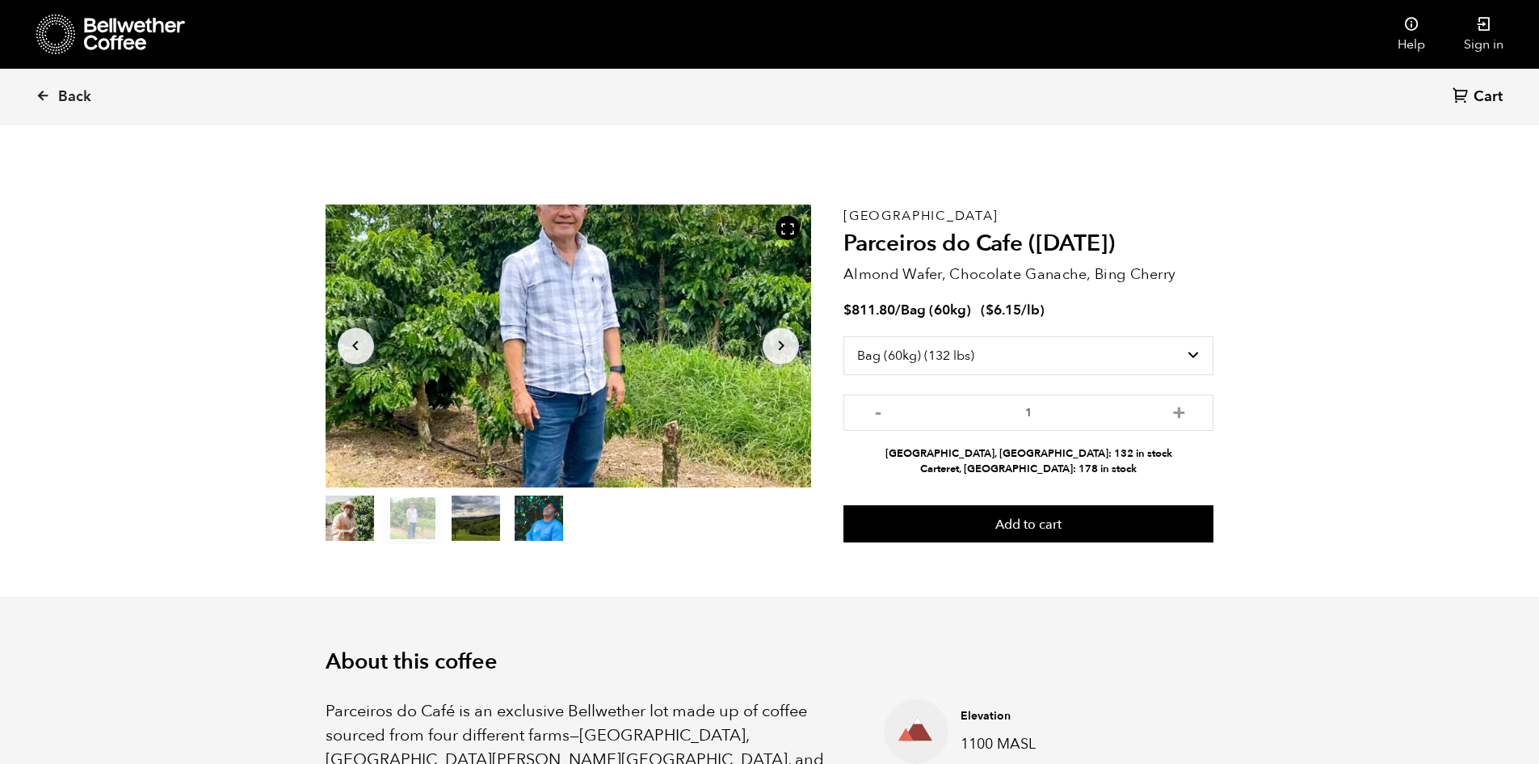
click at [768, 335] on button "Arrow Right" at bounding box center [781, 345] width 36 height 36
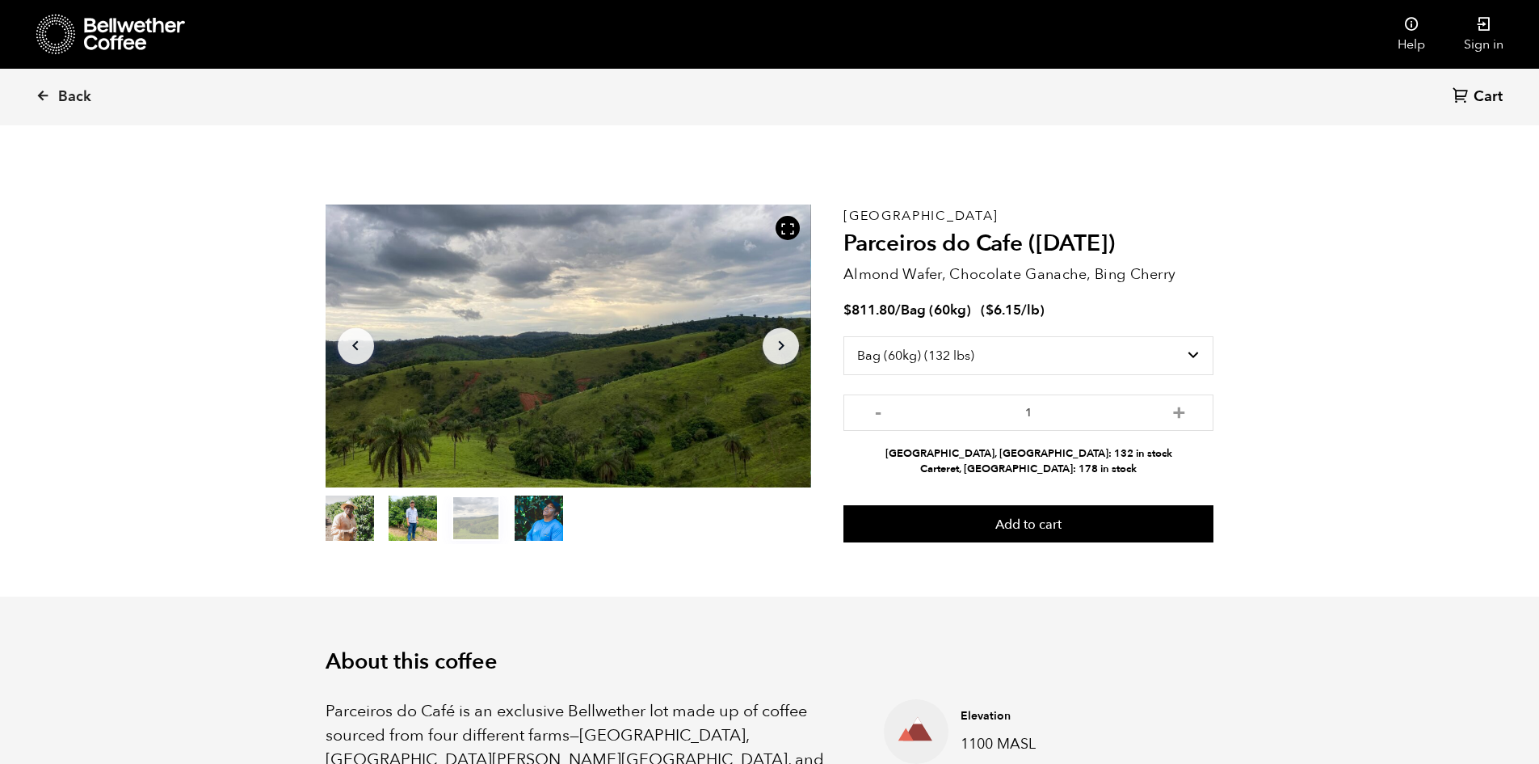
click at [779, 352] on icon "Arrow Right" at bounding box center [781, 345] width 19 height 19
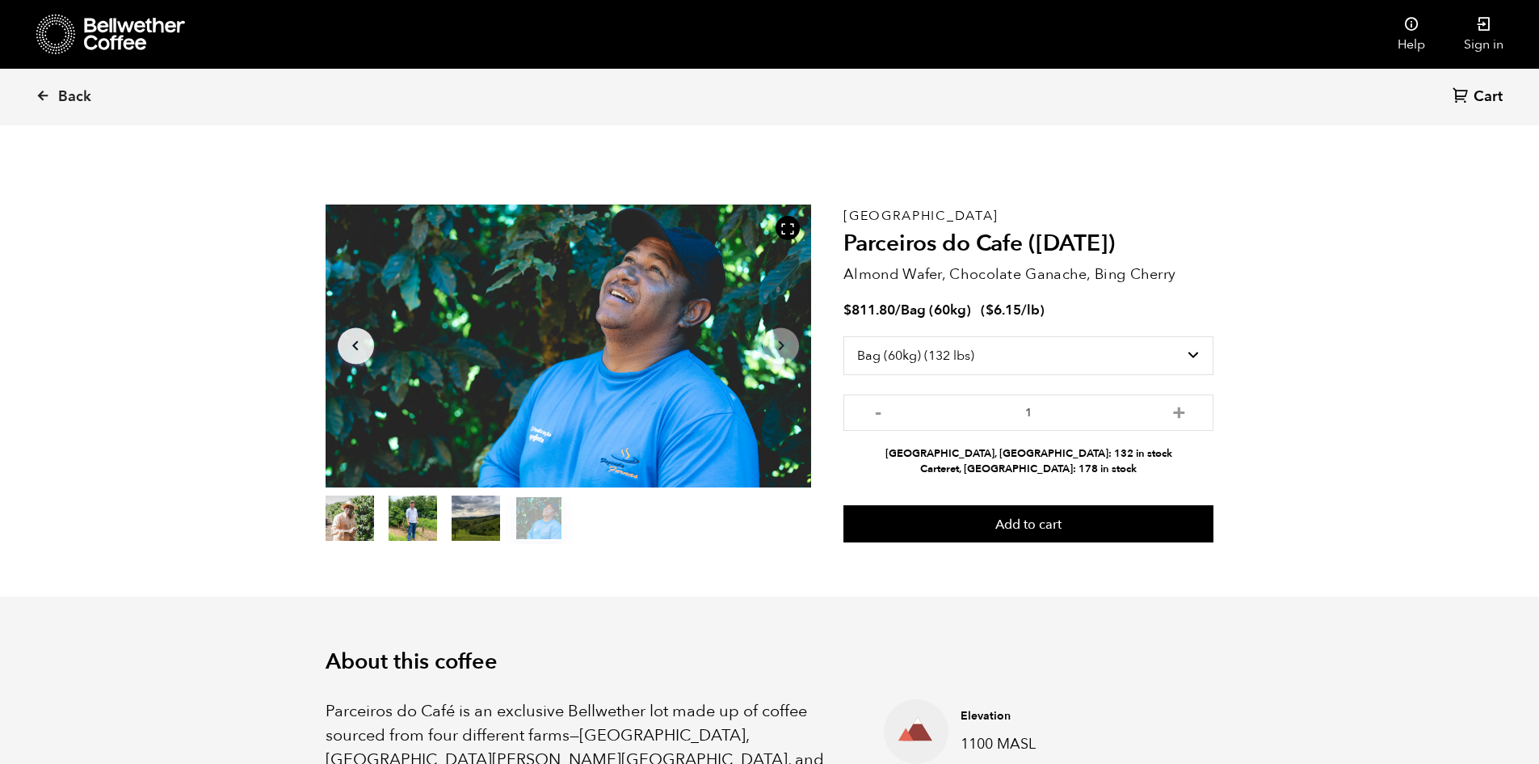
click at [779, 352] on icon "Arrow Right" at bounding box center [781, 345] width 19 height 19
click at [372, 352] on button "Arrow Left" at bounding box center [356, 345] width 36 height 36
